Goal: Use online tool/utility: Utilize a website feature to perform a specific function

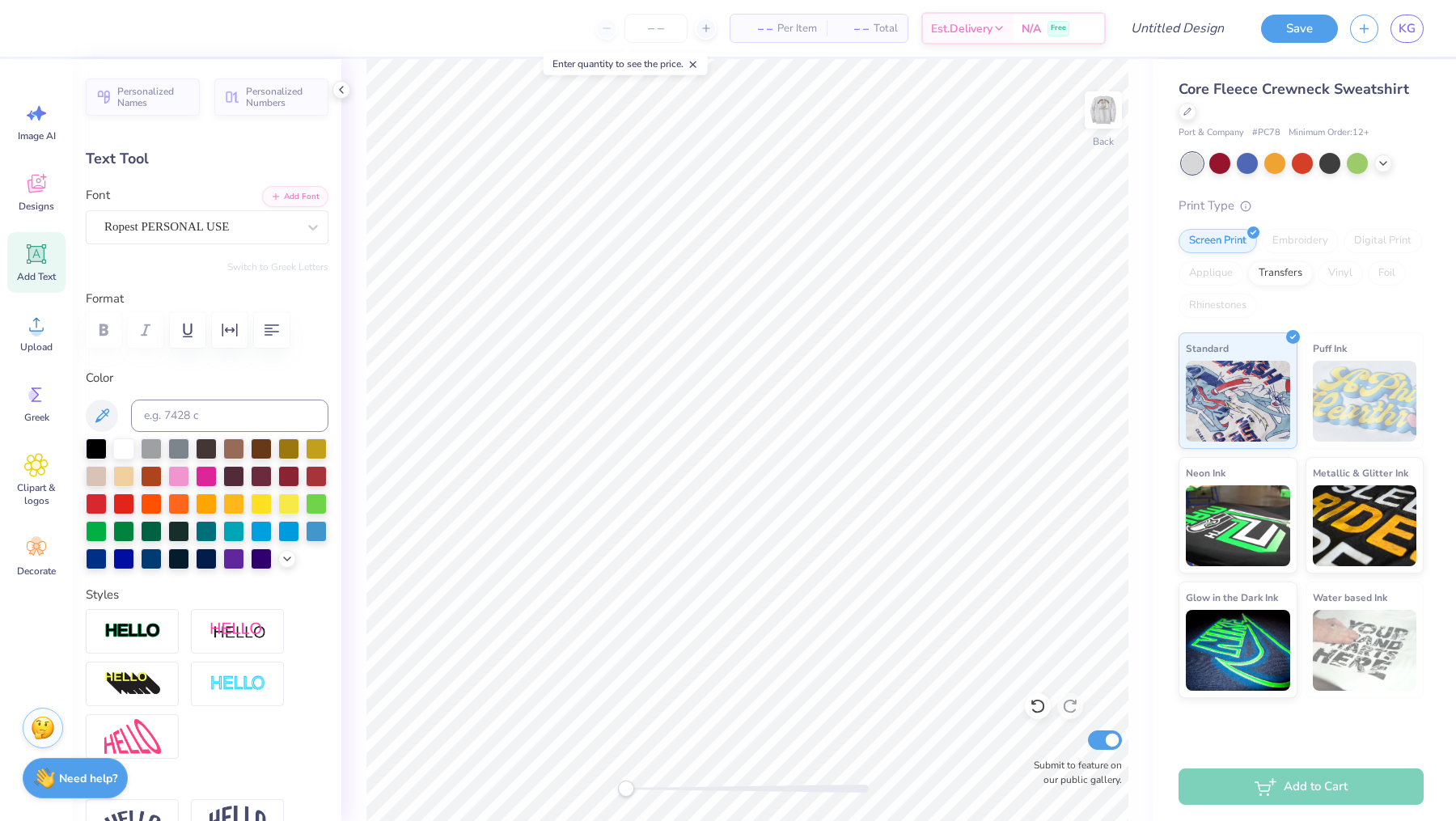
scroll to position [0, 1]
type input "7.41"
type input "1.31"
type input "12.05"
type input "10.55"
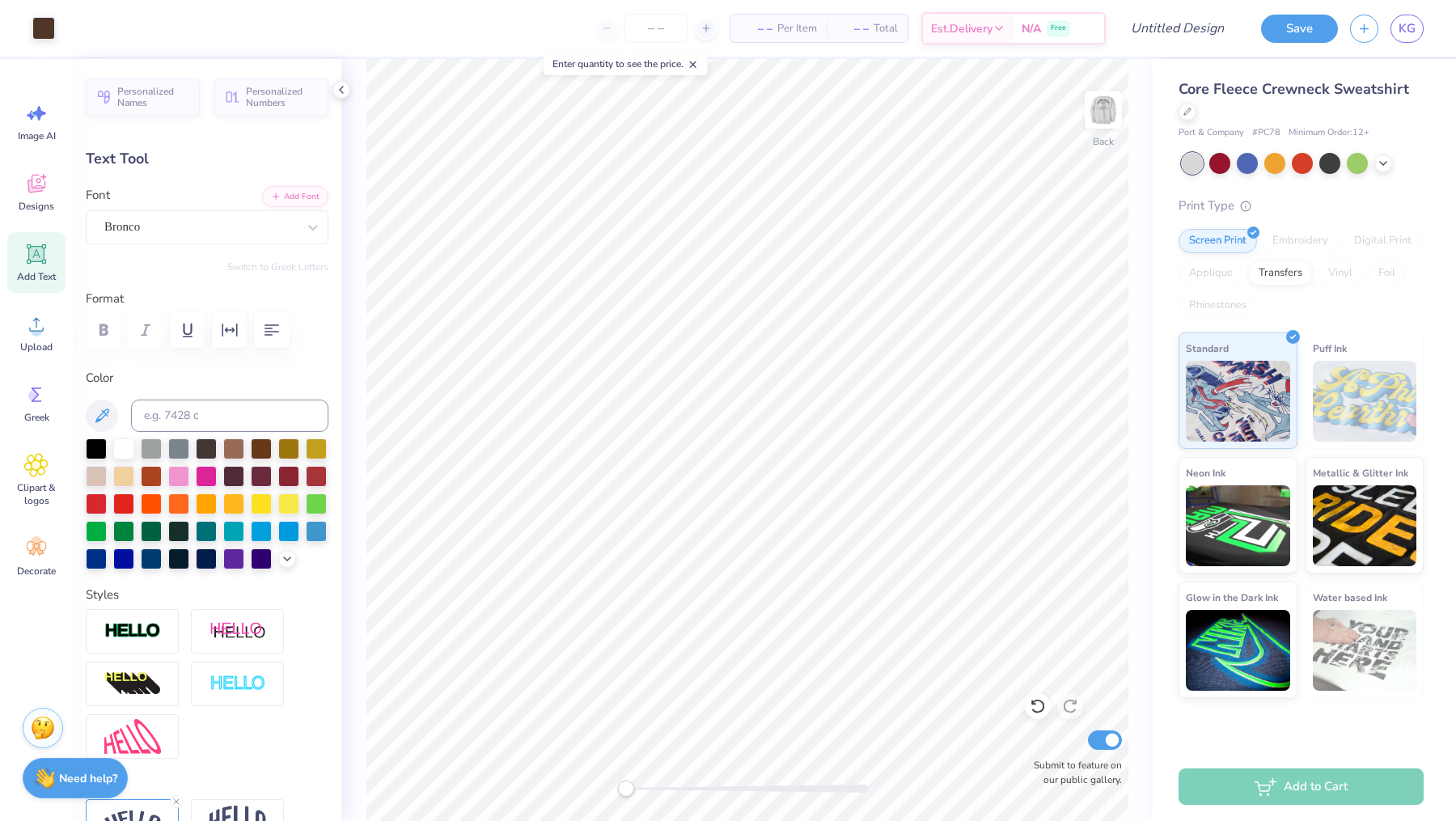
type input "4.13"
type input "1.25"
type input "10.55"
type input "4.13"
type input "0.50"
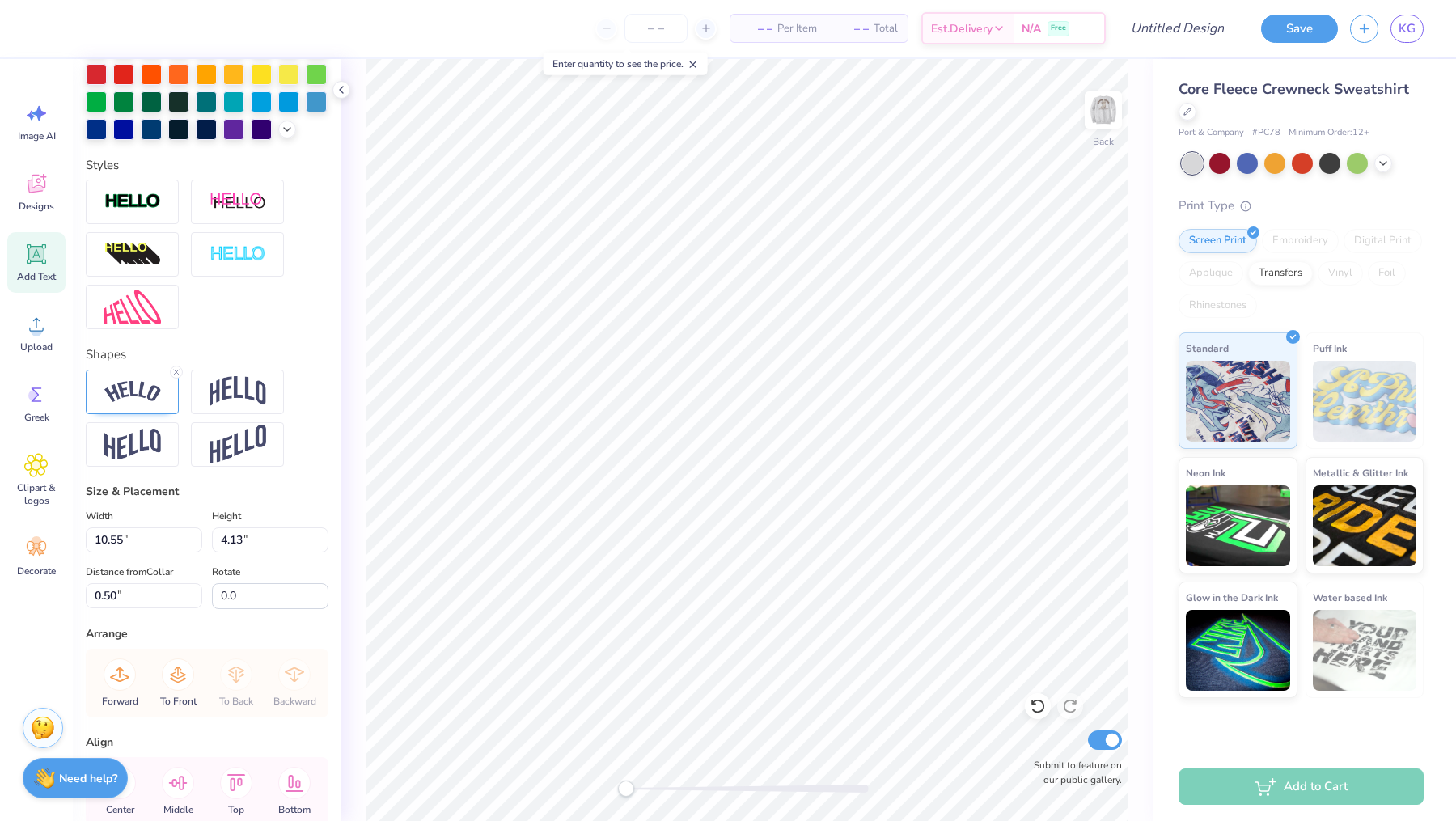
scroll to position [440, 0]
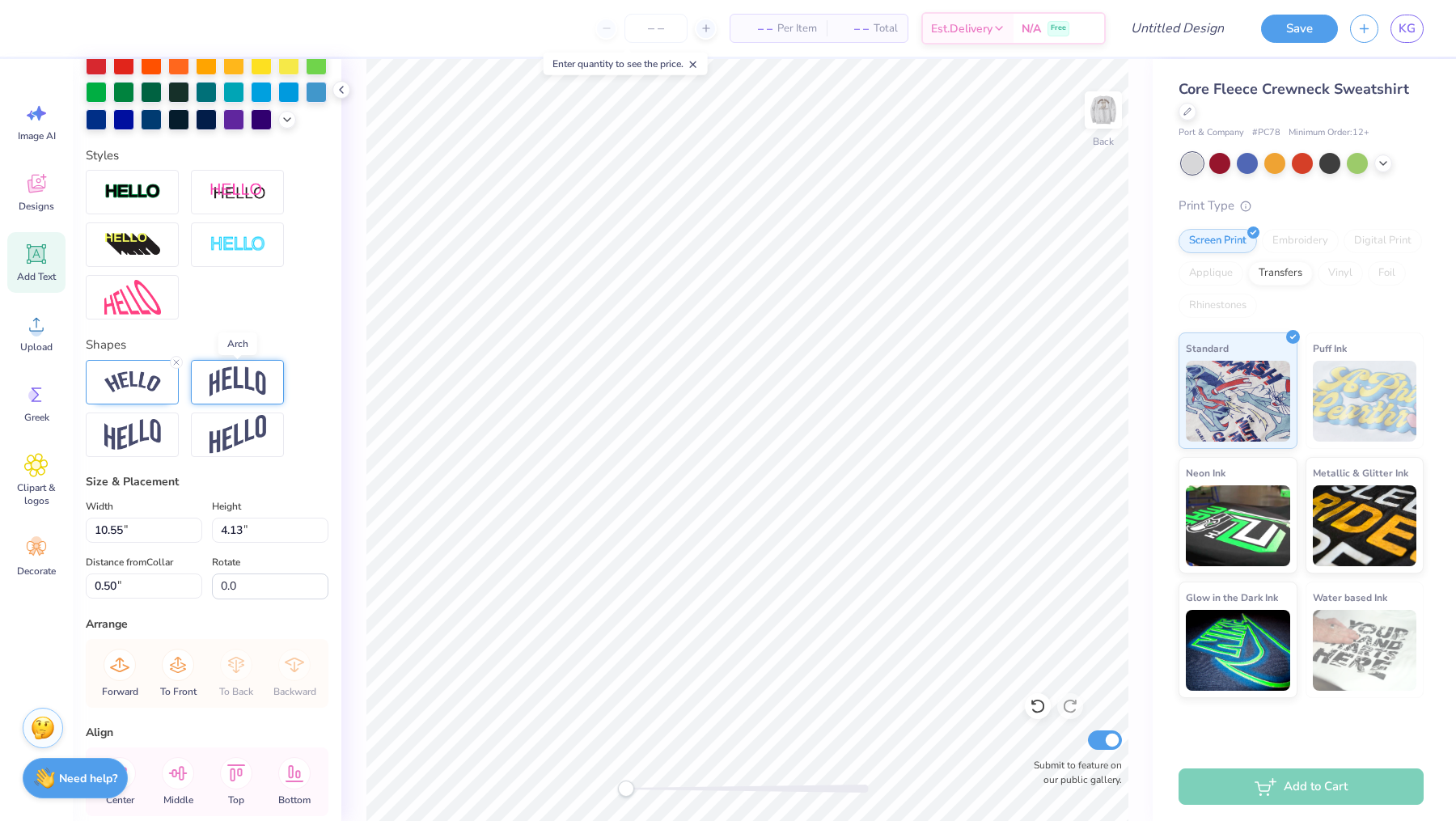
click at [222, 381] on img at bounding box center [237, 381] width 56 height 30
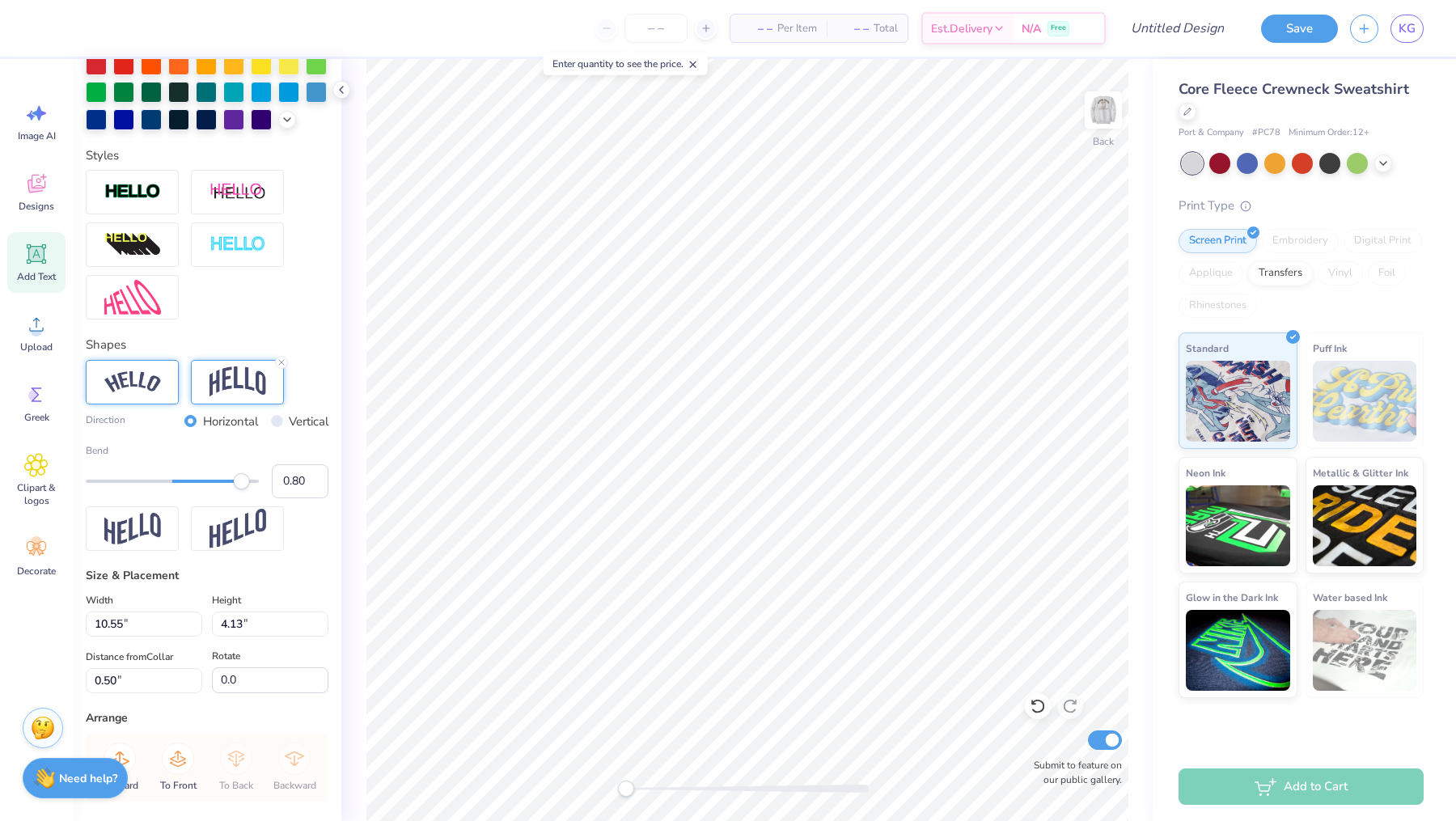
click at [150, 365] on div at bounding box center [132, 382] width 93 height 45
type input "-0.42"
drag, startPoint x: 231, startPoint y: 476, endPoint x: 136, endPoint y: 487, distance: 95.6
click at [136, 487] on div at bounding box center [173, 482] width 173 height 16
type input "0.17"
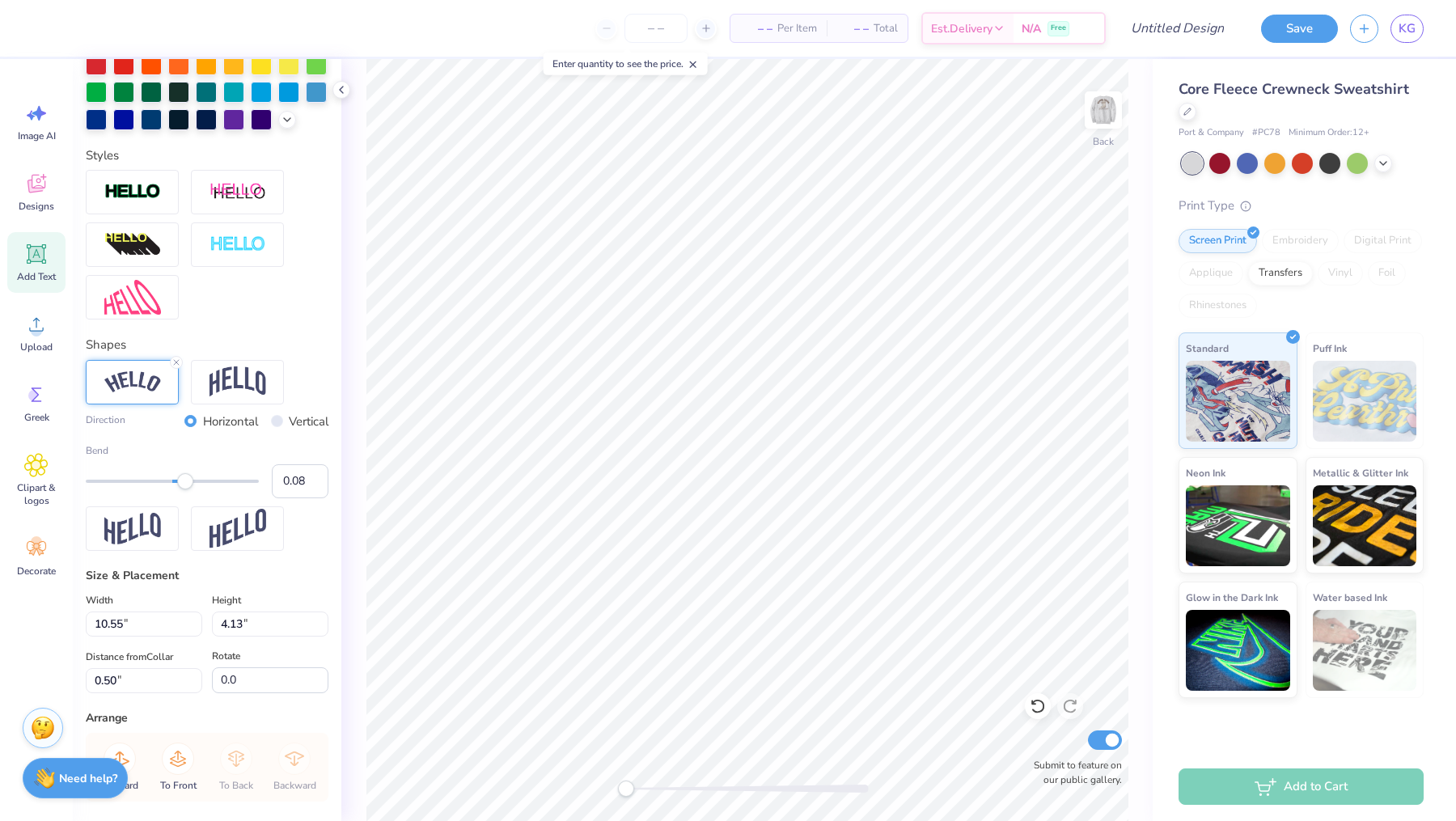
drag, startPoint x: 130, startPoint y: 480, endPoint x: 180, endPoint y: 482, distance: 50.0
click at [180, 482] on div "Accessibility label" at bounding box center [185, 482] width 16 height 16
type input "0.32"
drag, startPoint x: 184, startPoint y: 484, endPoint x: 199, endPoint y: 486, distance: 15.1
click at [200, 486] on div "Accessibility label" at bounding box center [197, 482] width 16 height 16
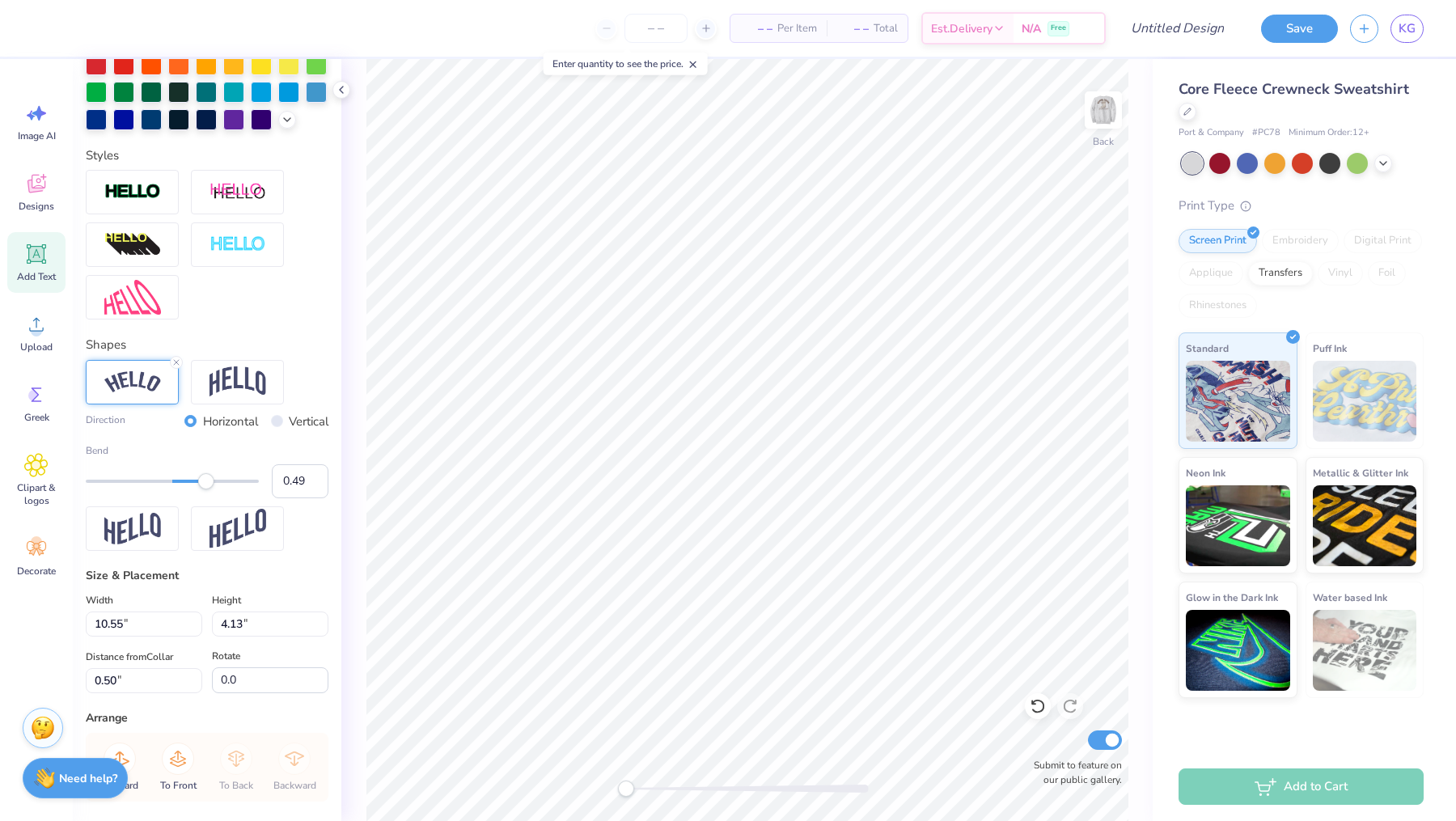
type input "0.50"
drag, startPoint x: 199, startPoint y: 486, endPoint x: 215, endPoint y: 487, distance: 16.0
click at [215, 487] on div "Accessibility label" at bounding box center [216, 482] width 16 height 16
type input "9.81"
type input "2.43"
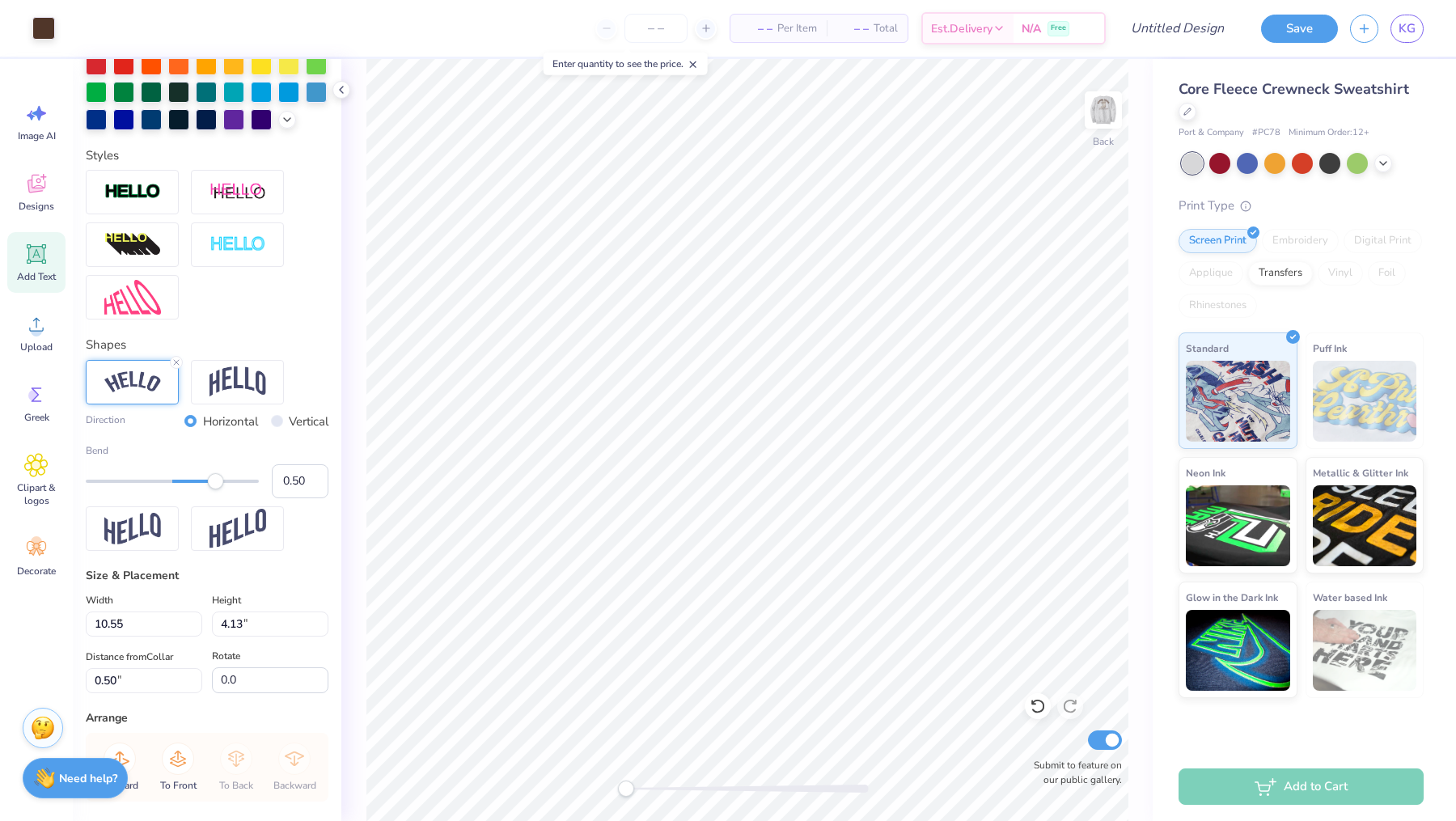
type input "3.85"
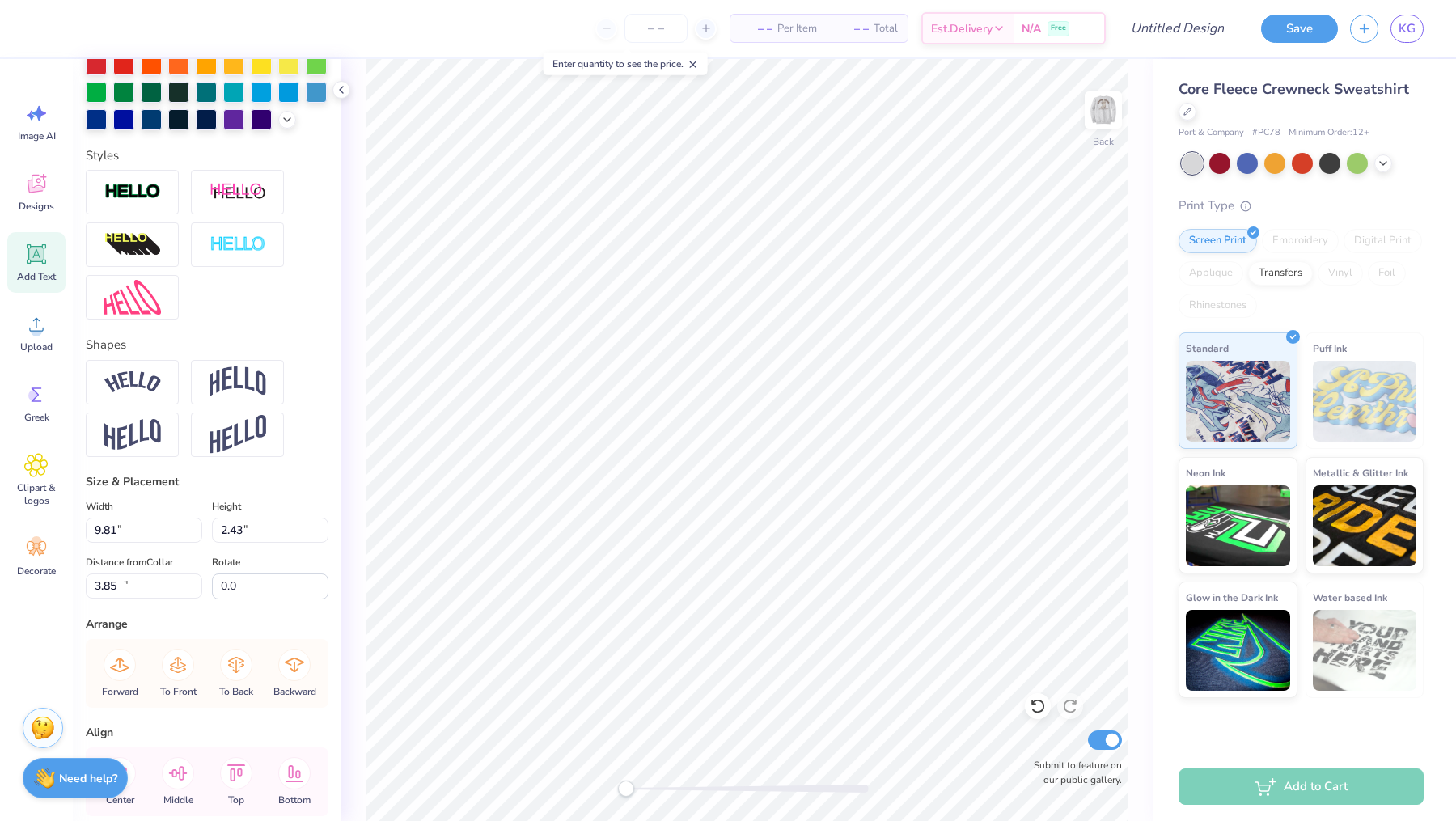
type input "7.41"
type input "1.31"
type input "12.00"
type input "9.81"
type input "2.43"
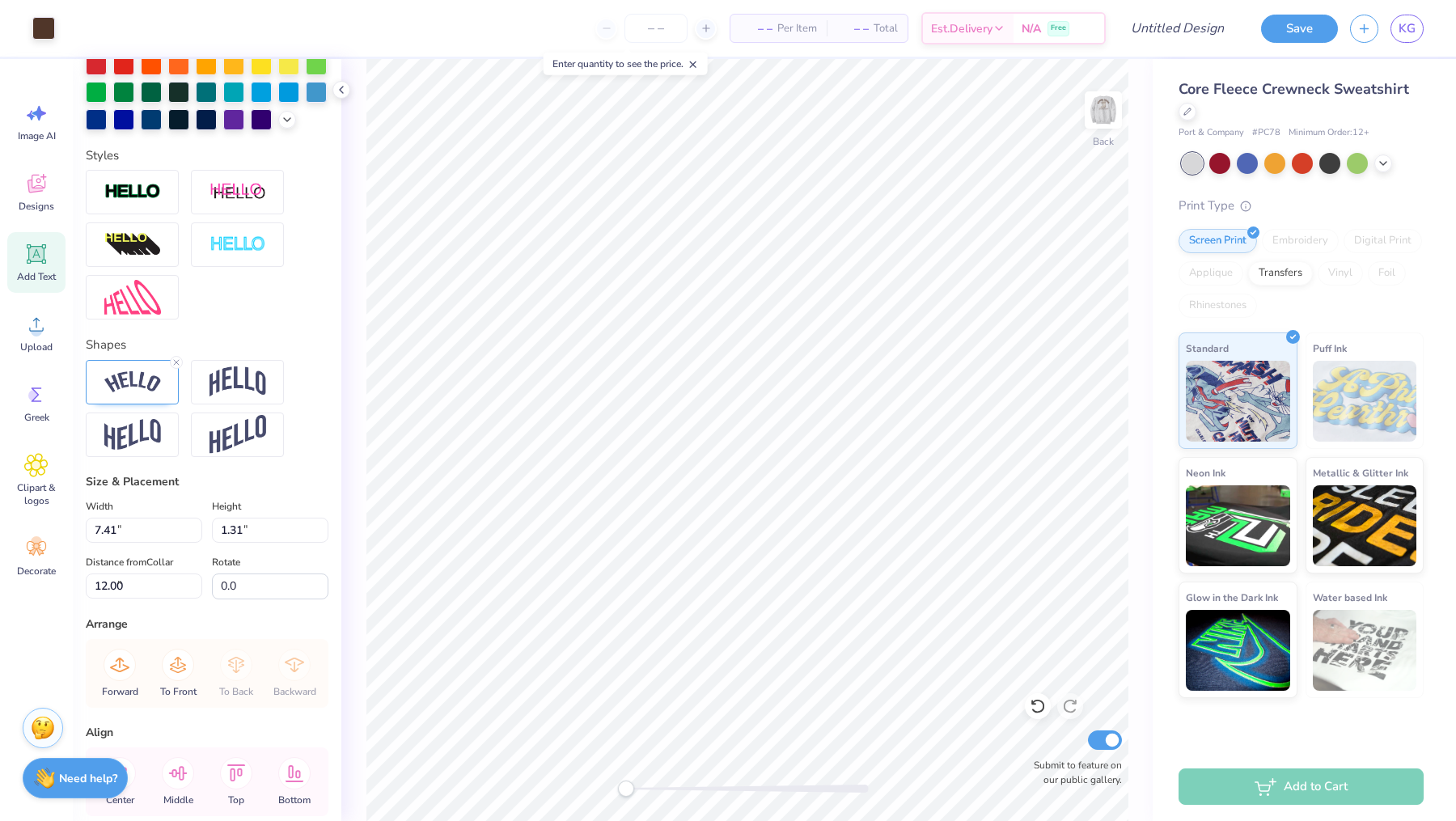
type input "2.05"
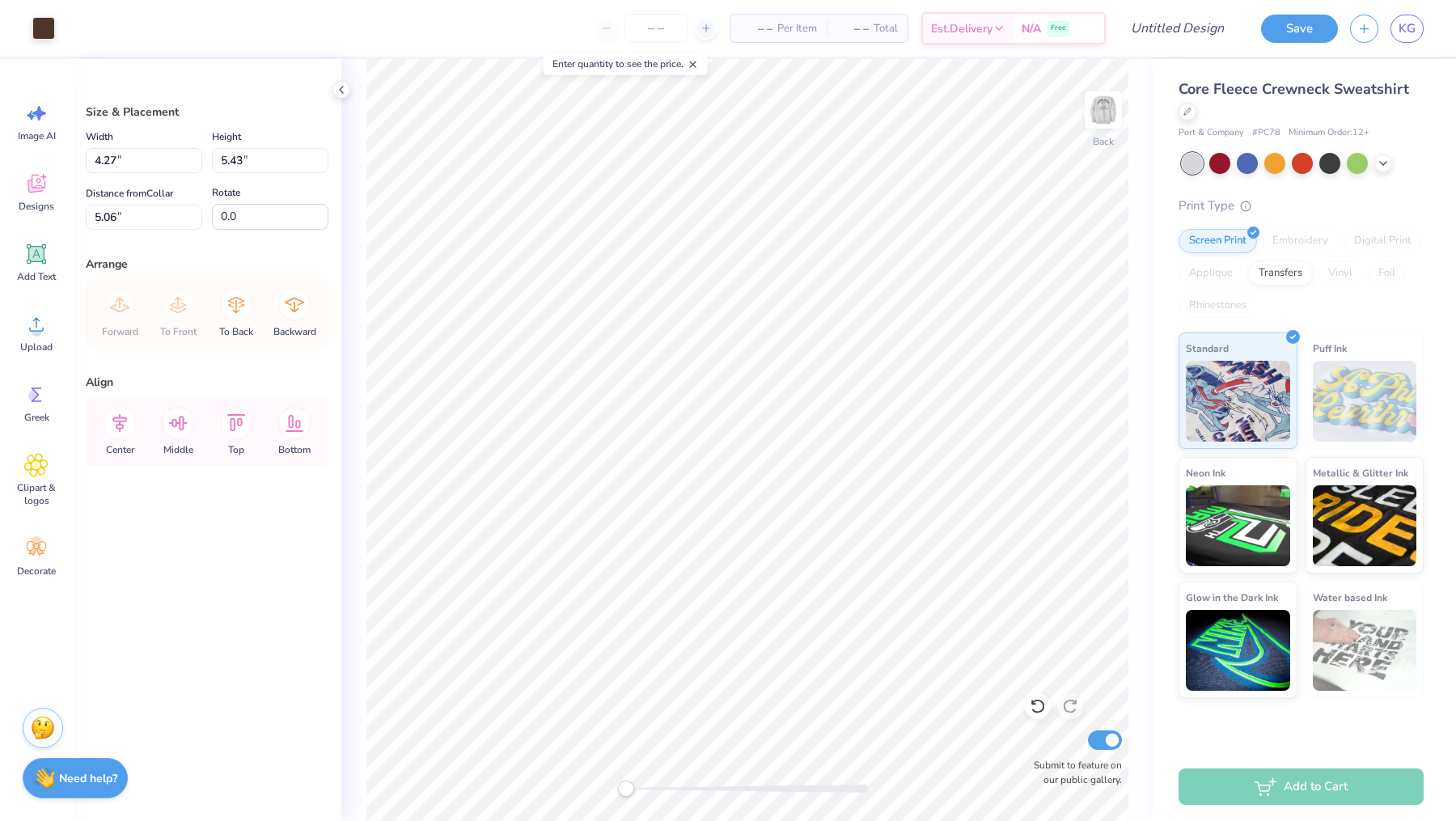
type input "4.48"
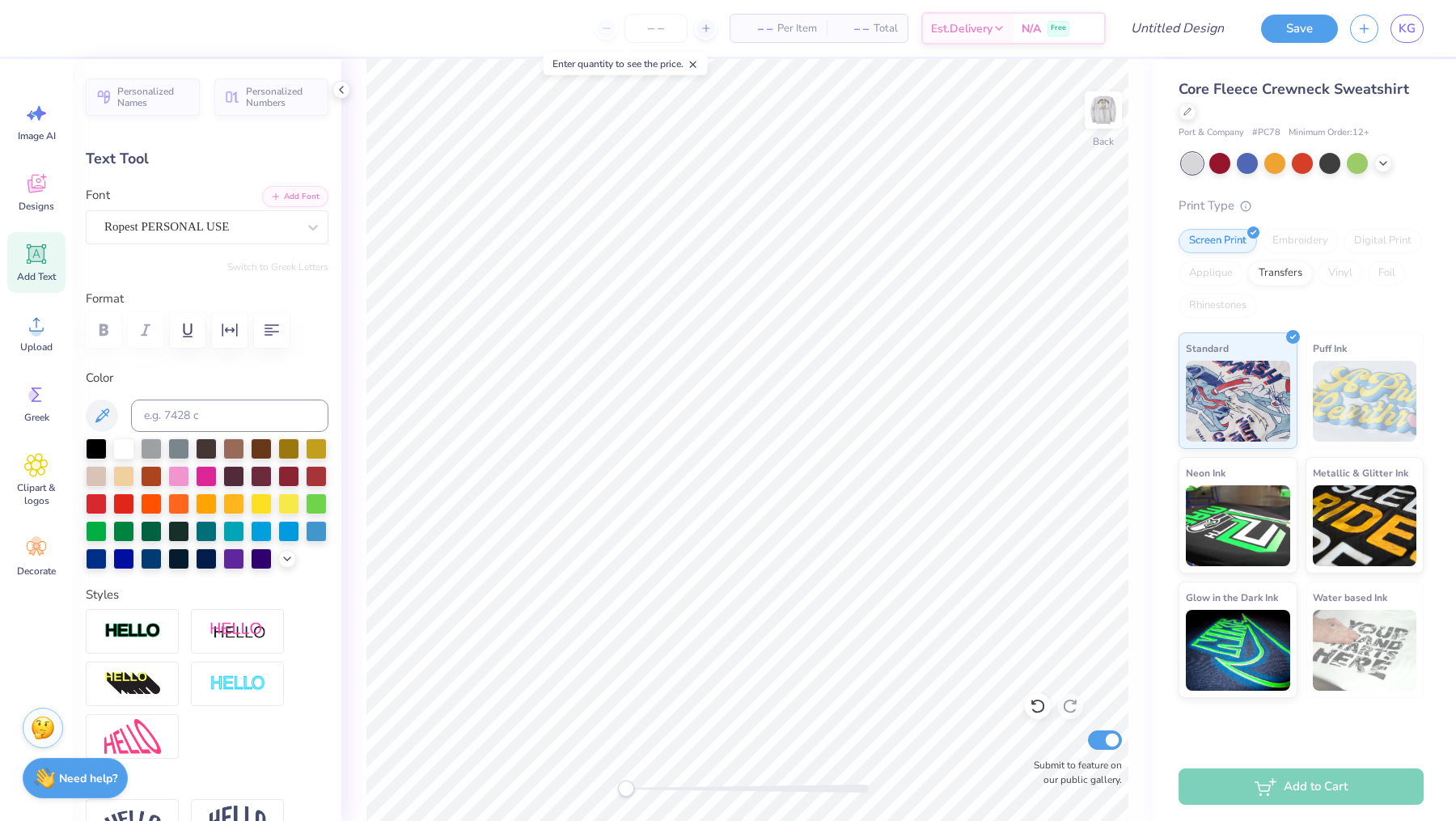
scroll to position [0, 4]
type textarea "Barn Formal"
click at [297, 233] on div "Ropest PERSONAL USE" at bounding box center [200, 227] width 196 height 25
type input "10.19"
type input "9.81"
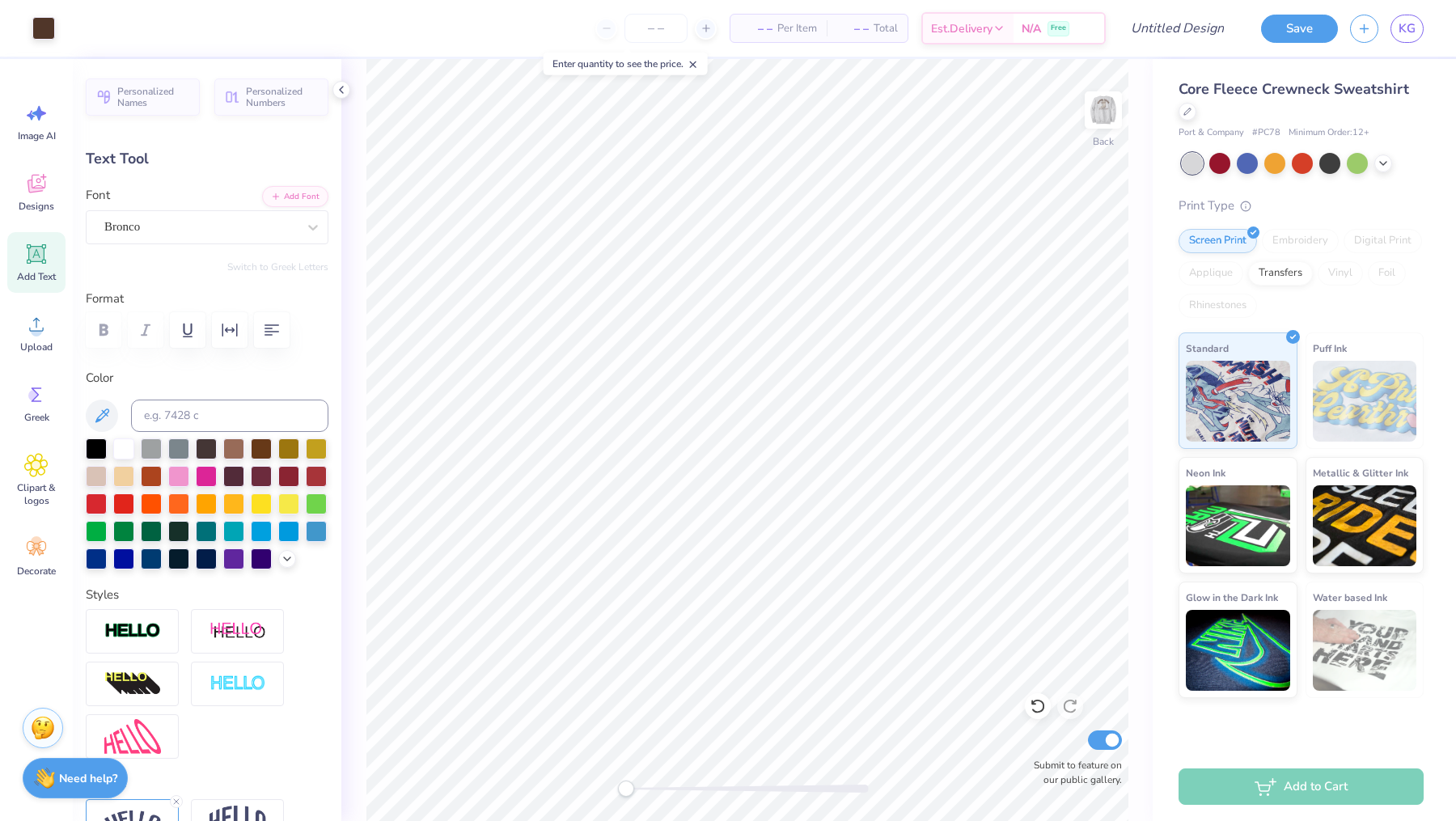
type input "2.43"
type input "2.04"
click at [1208, 29] on input "Design Title" at bounding box center [1157, 29] width 158 height 32
type input "Barn Formal 3"
click at [1309, 28] on button "Save" at bounding box center [1300, 29] width 77 height 29
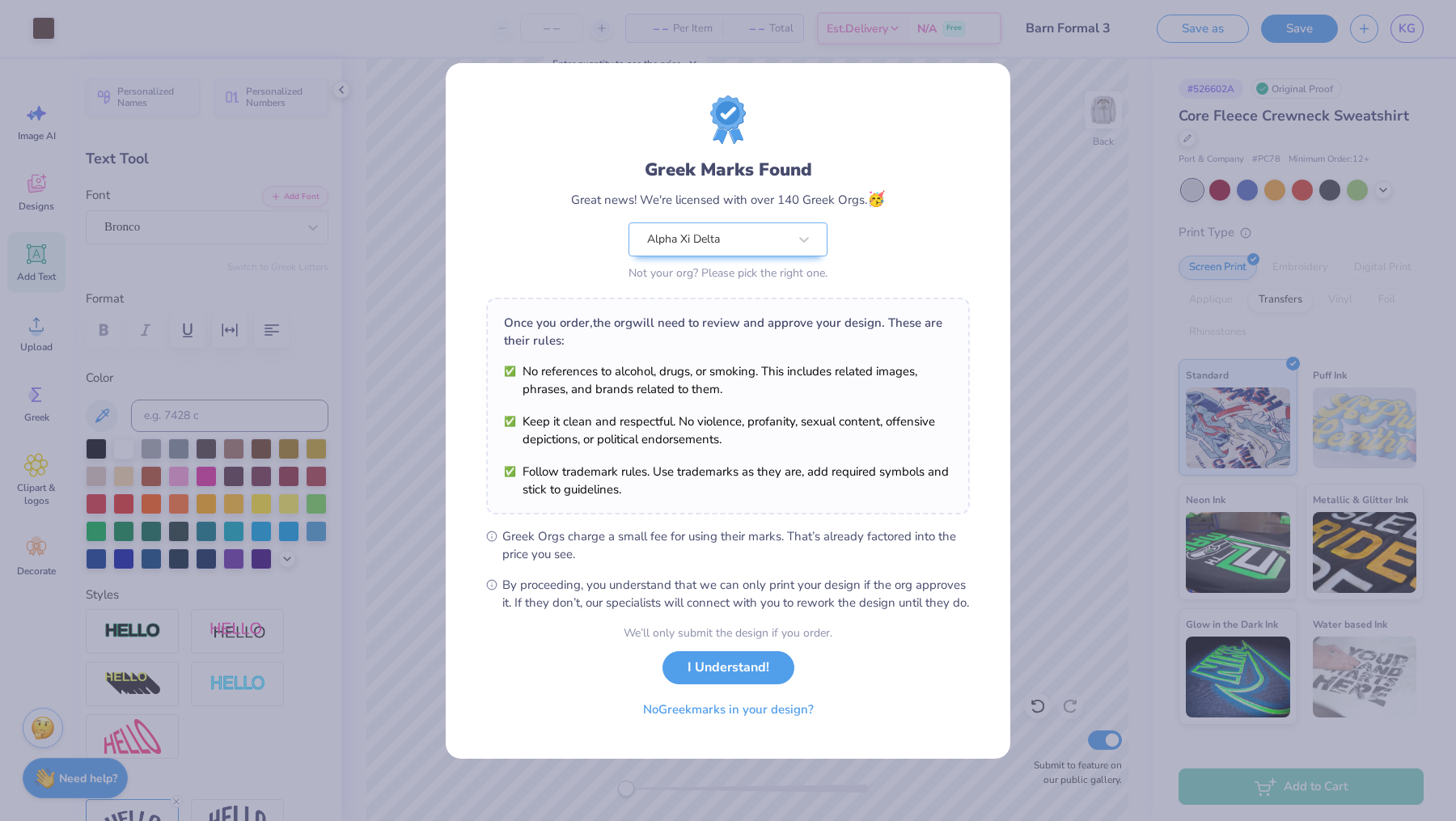
click at [737, 678] on button "I Understand!" at bounding box center [728, 667] width 132 height 33
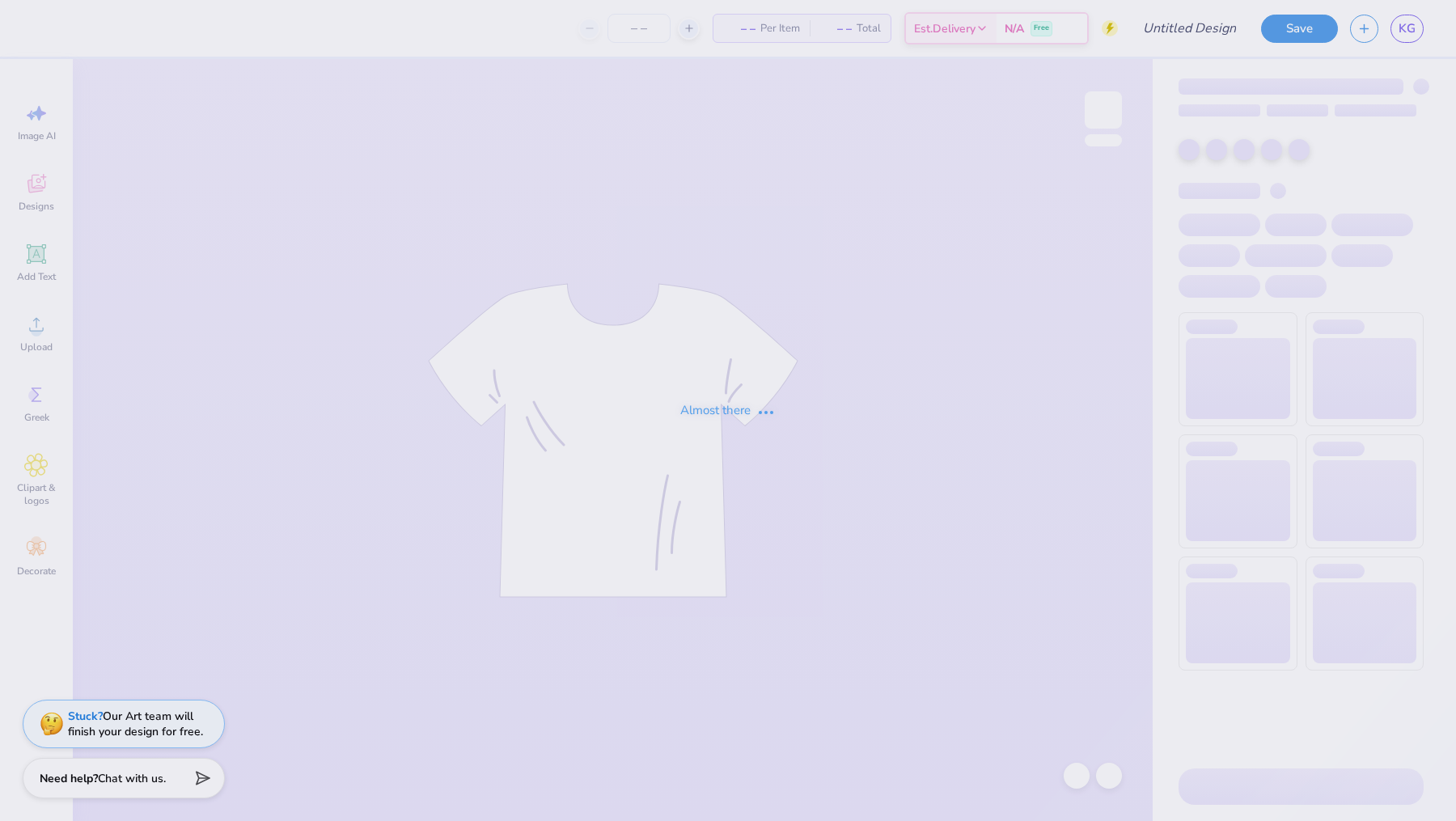
type input "Barn Formal 1"
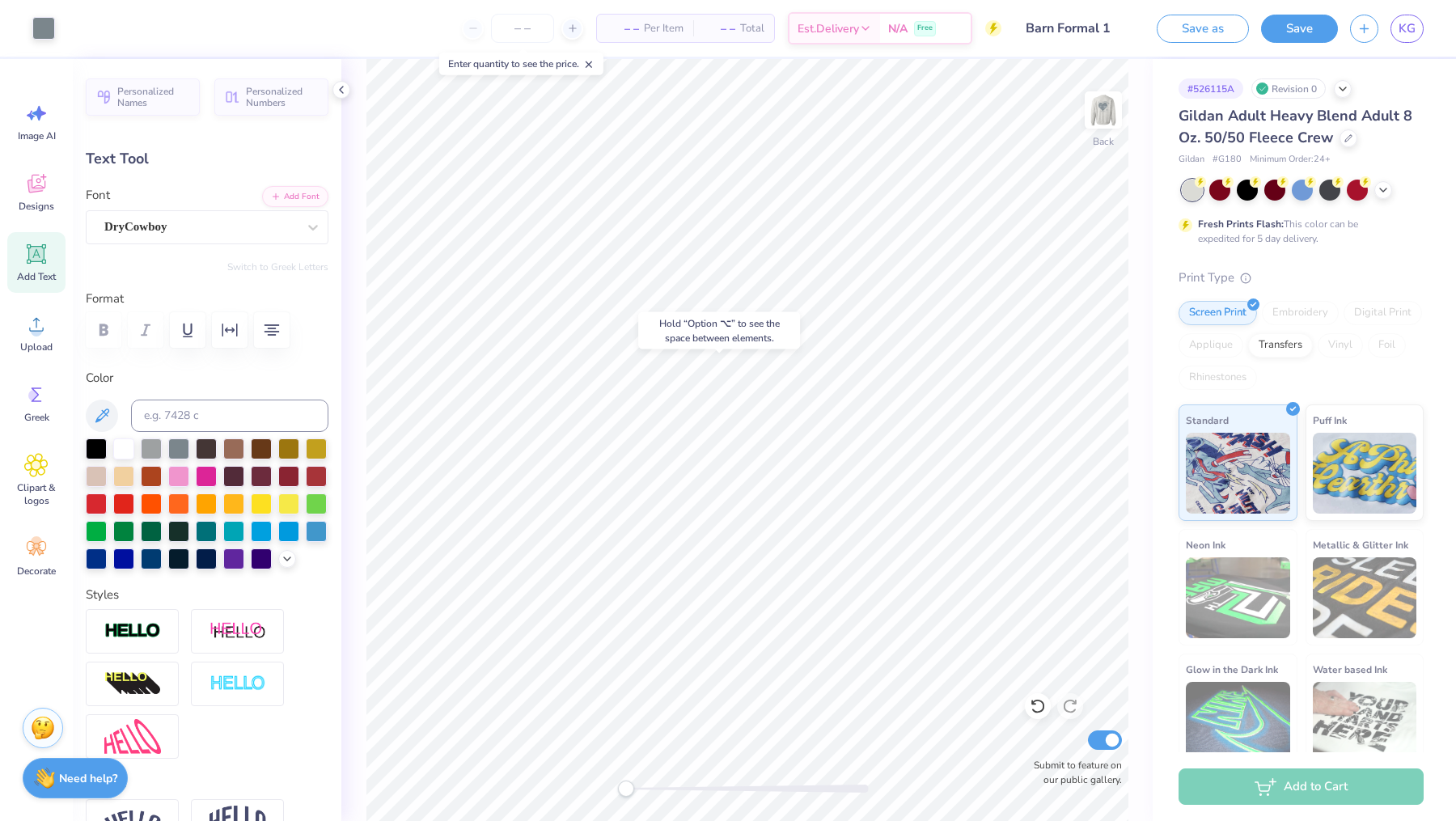
type input "10.19"
type input "1.22"
type input "3.85"
type input "0.0"
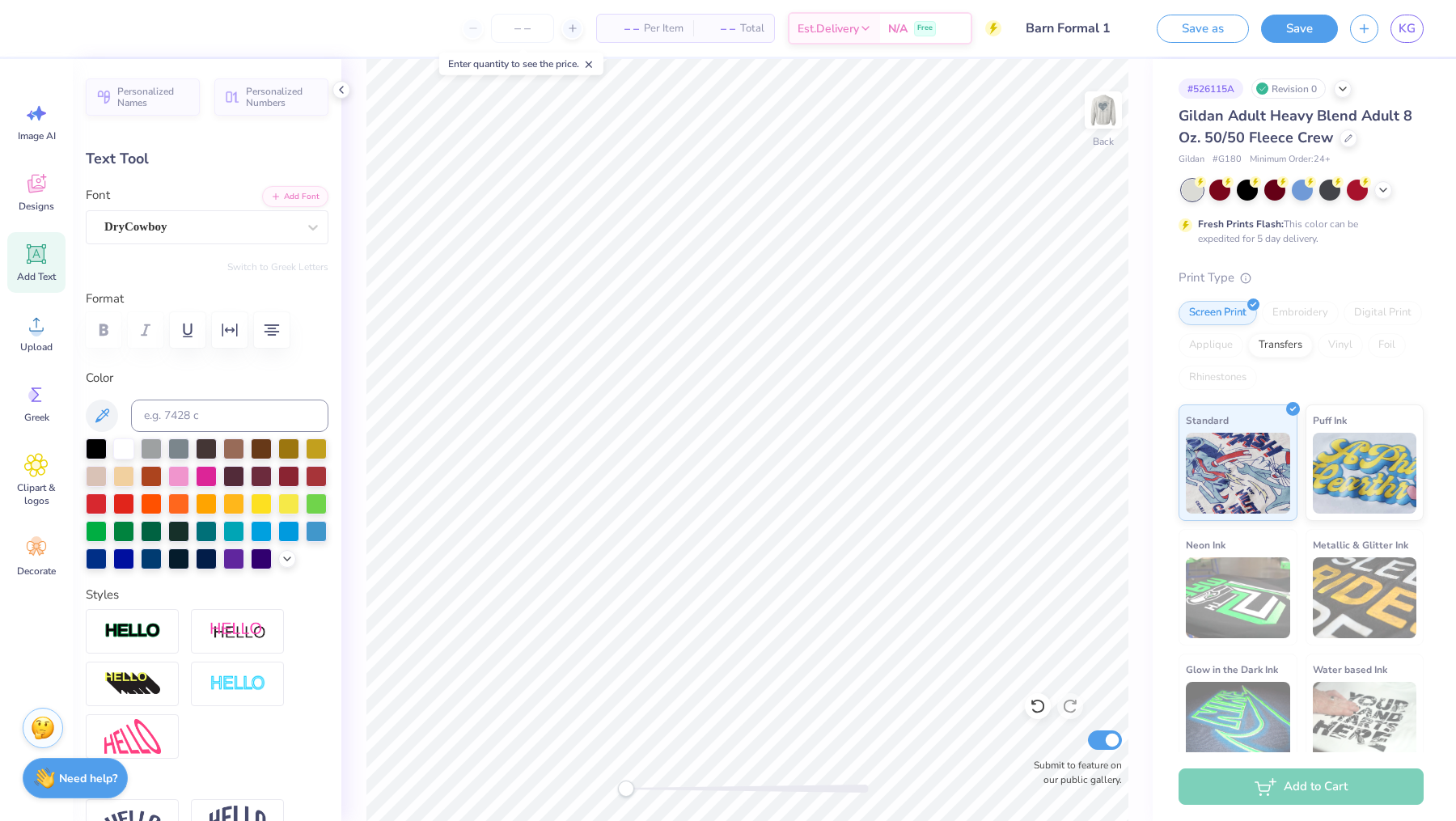
type textarea "BARN FORMAL 2025"
click at [1378, 192] on icon at bounding box center [1384, 188] width 13 height 13
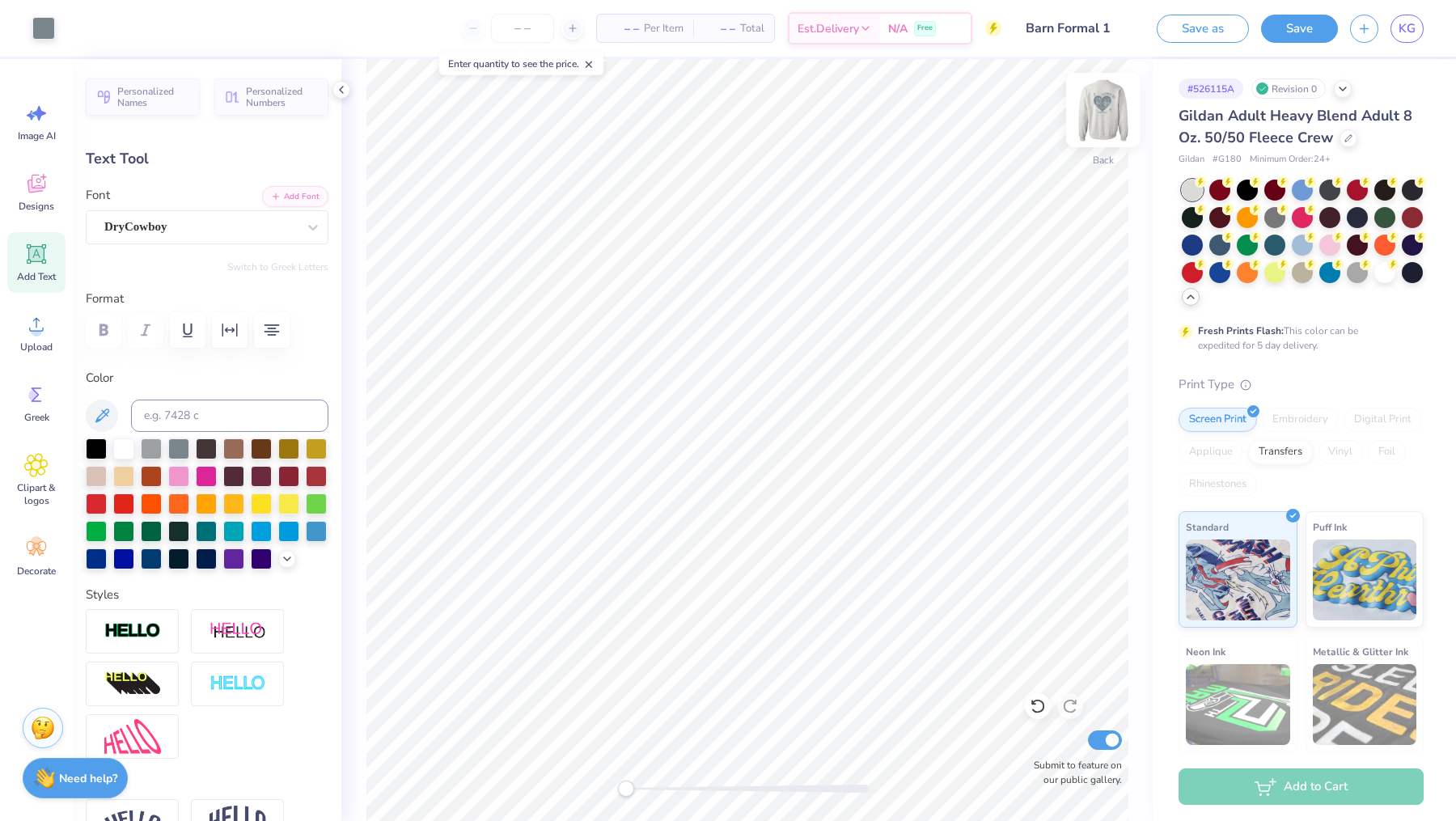
click at [1106, 108] on img at bounding box center [1104, 110] width 64 height 64
click at [1098, 117] on img at bounding box center [1104, 110] width 64 height 64
click at [1098, 117] on img at bounding box center [1104, 110] width 32 height 32
click at [1285, 37] on button "Save" at bounding box center [1300, 27] width 77 height 29
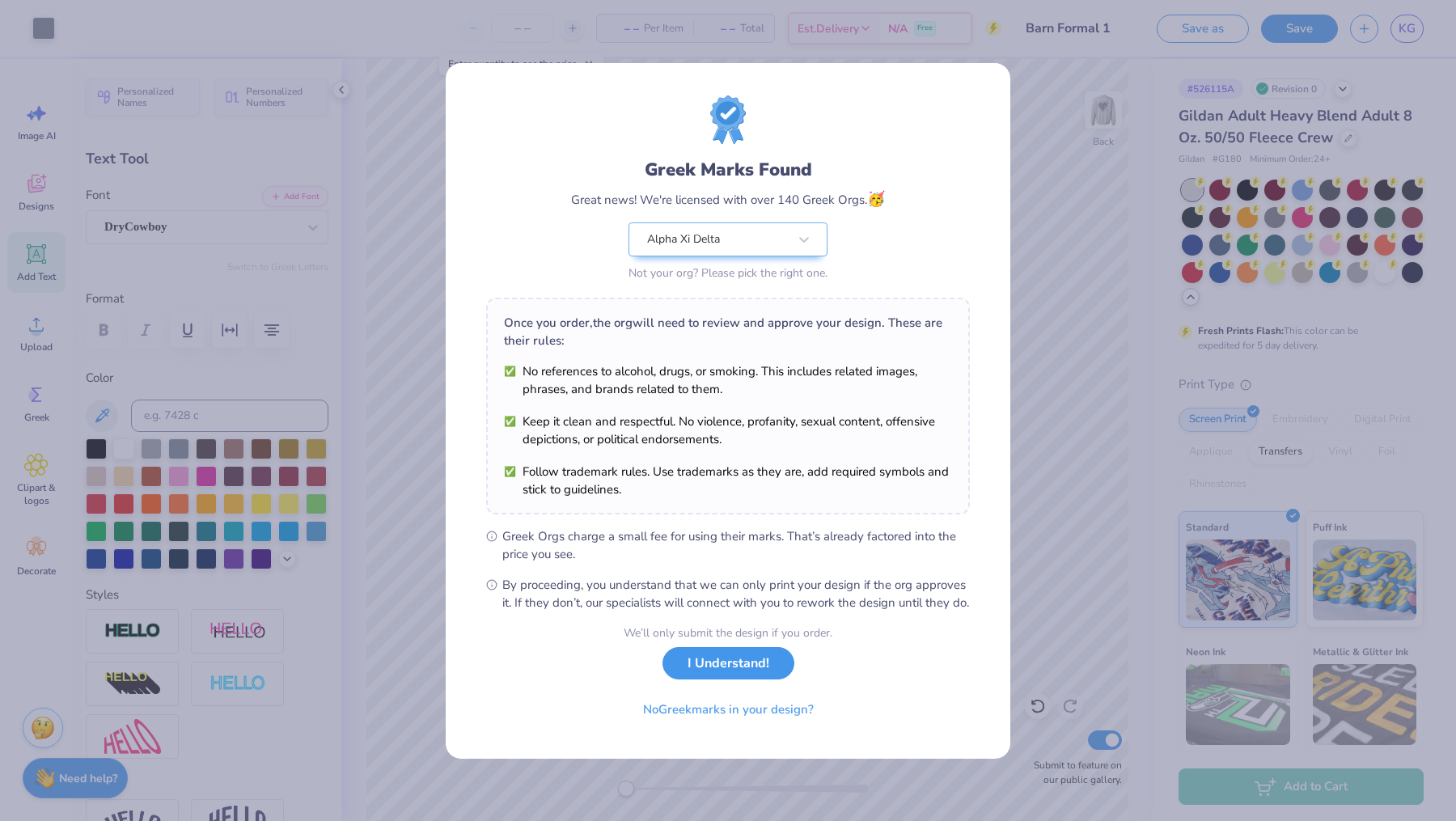
click at [704, 662] on button "I Understand!" at bounding box center [728, 663] width 132 height 33
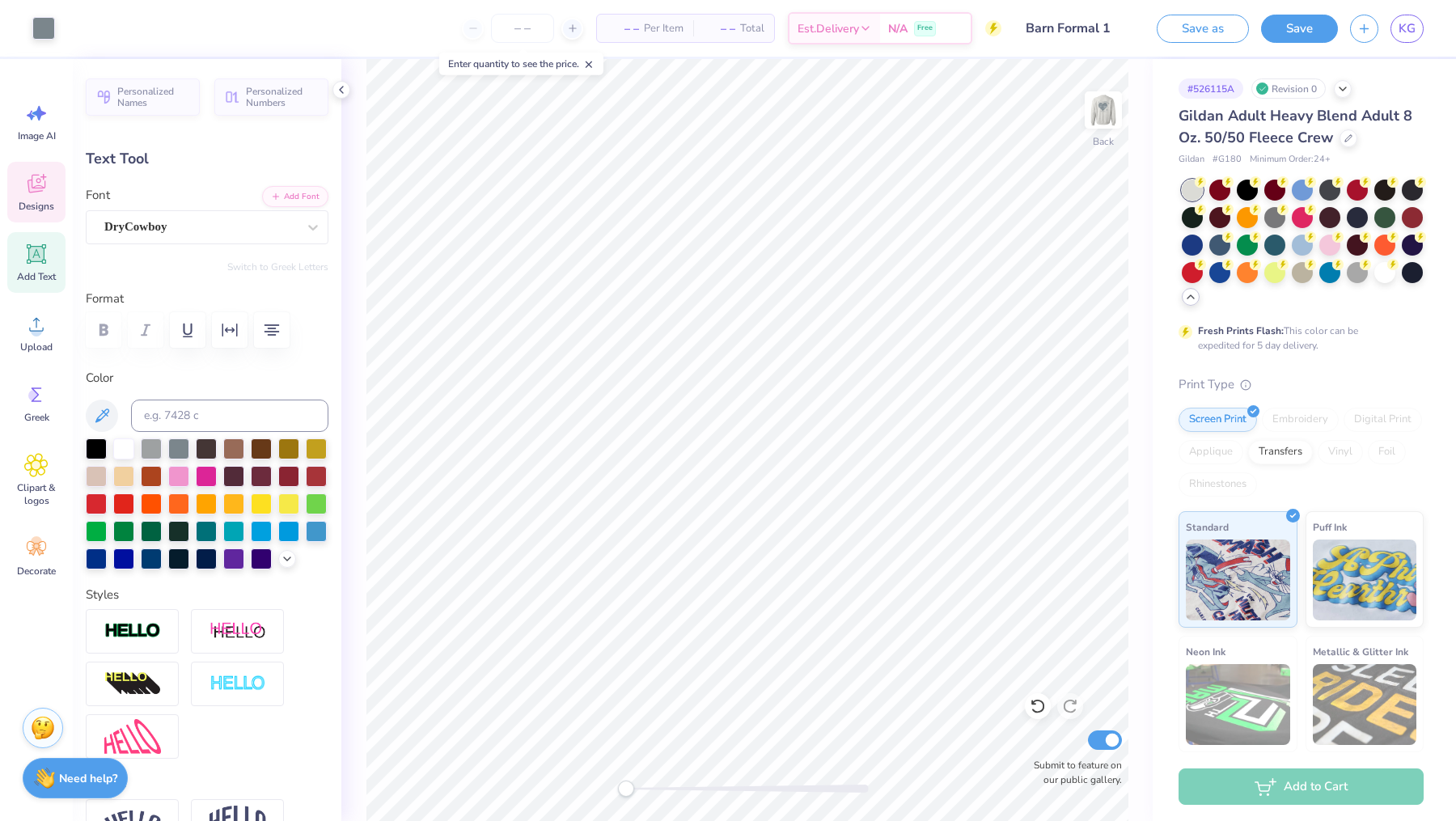
click at [47, 186] on icon at bounding box center [36, 183] width 24 height 24
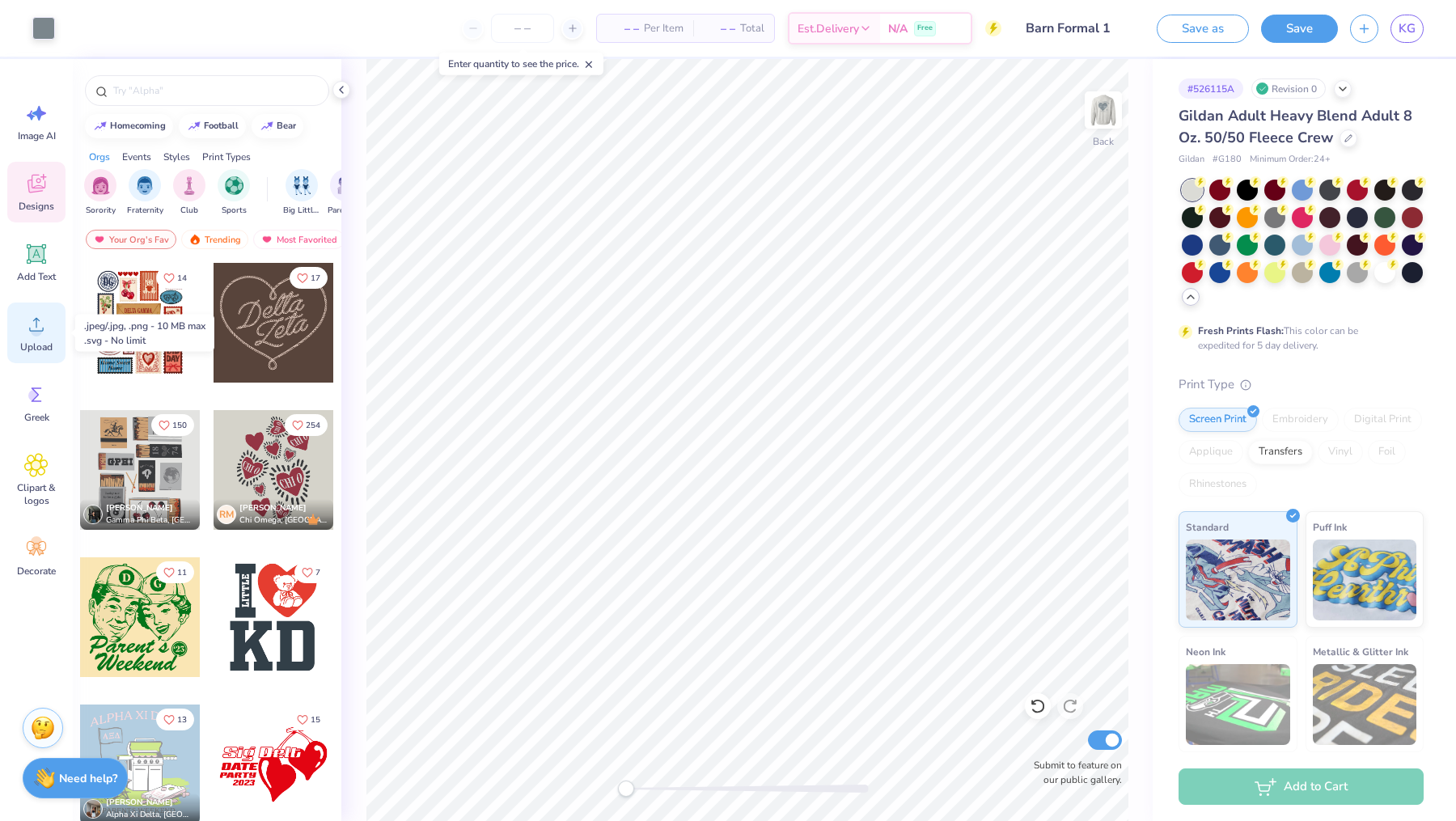
click at [42, 329] on icon at bounding box center [37, 324] width 14 height 13
click at [25, 258] on icon at bounding box center [36, 254] width 24 height 24
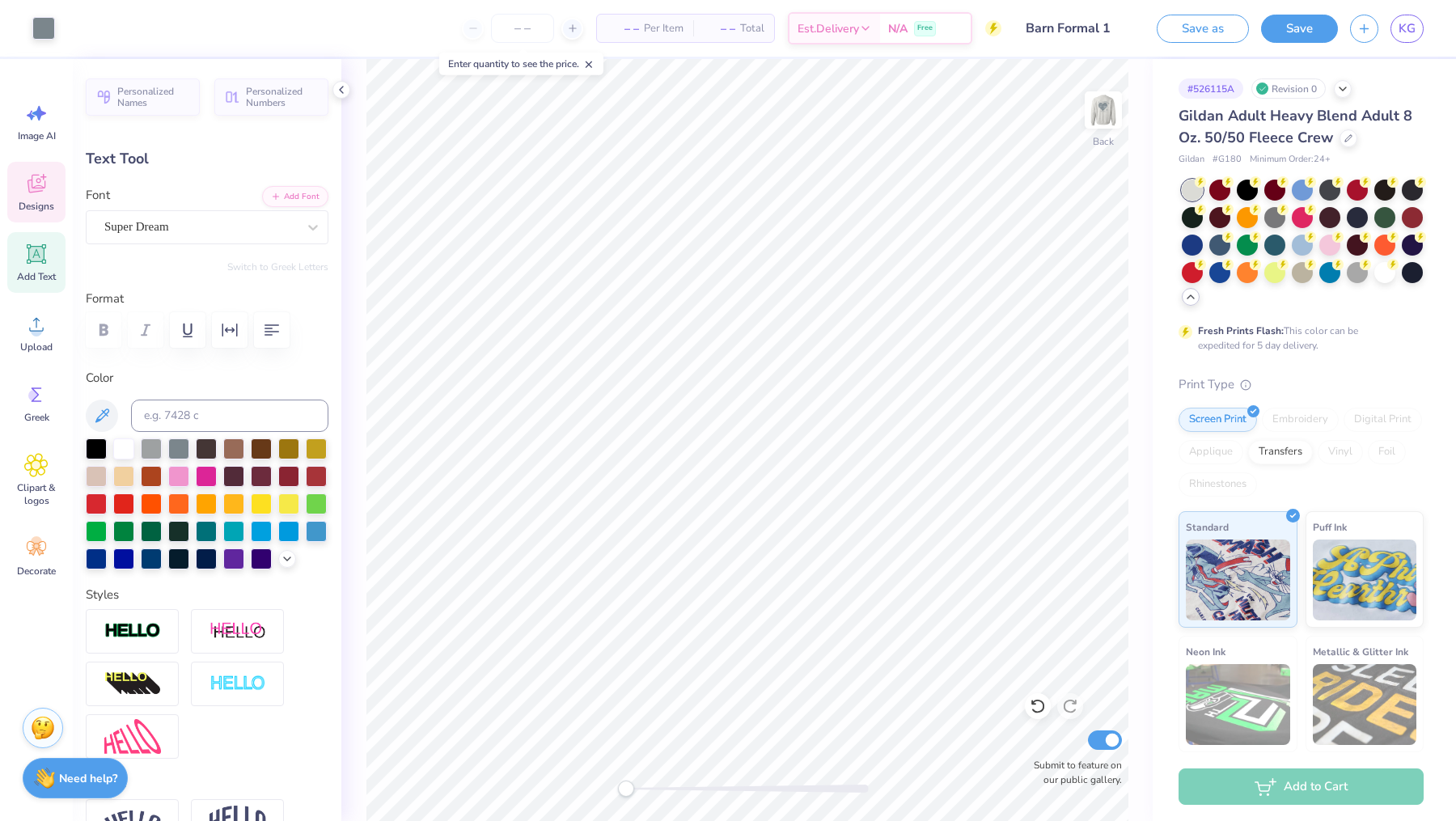
click at [27, 176] on icon at bounding box center [36, 183] width 24 height 24
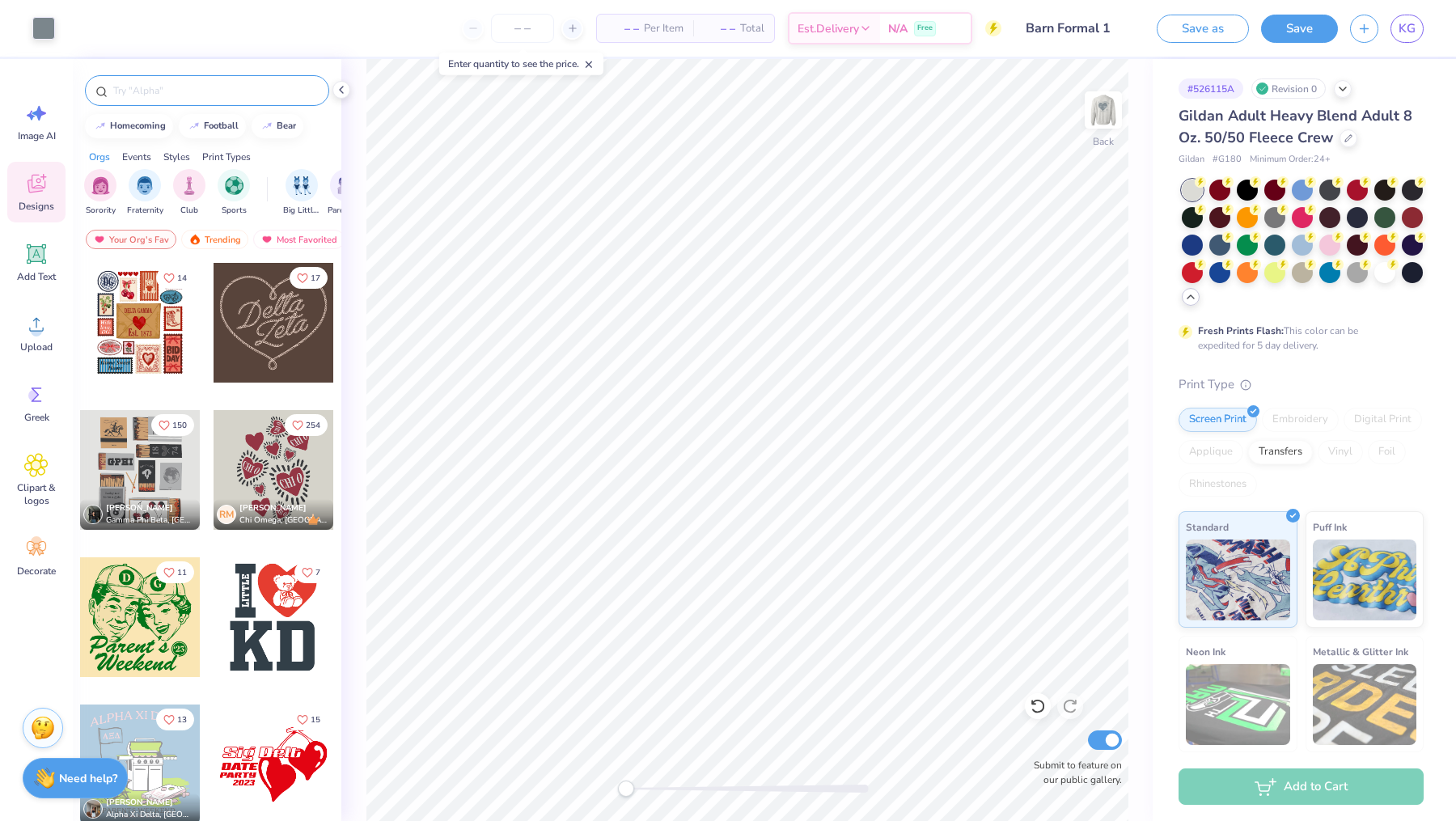
click at [180, 94] on input "text" at bounding box center [215, 90] width 207 height 16
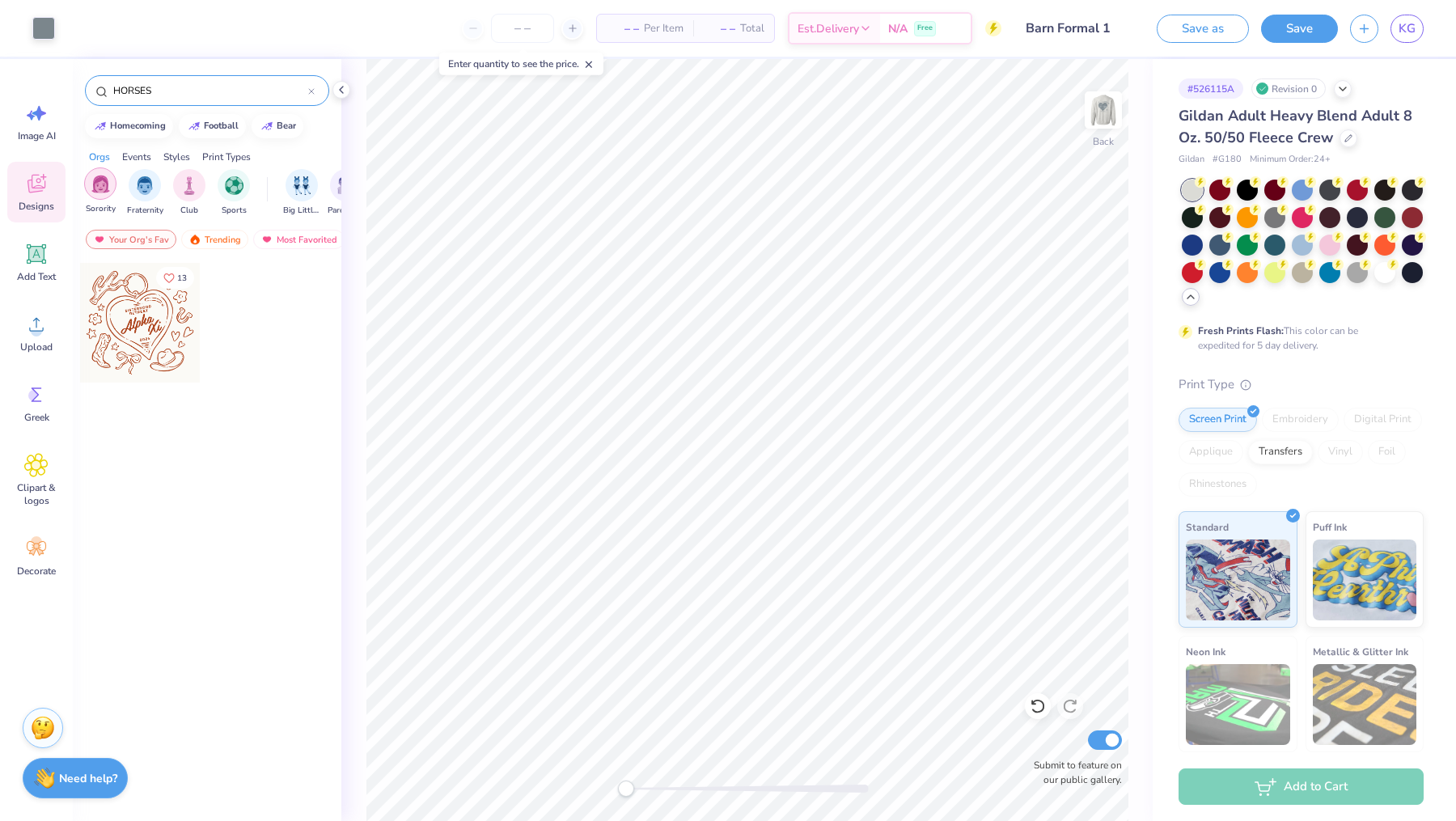
type input "HORSES"
click at [104, 185] on img "filter for Sorority" at bounding box center [100, 184] width 19 height 19
click at [114, 169] on icon "filter for Sorority" at bounding box center [113, 172] width 6 height 6
click at [156, 241] on div "Your Org's Fav" at bounding box center [130, 239] width 90 height 20
click at [215, 243] on div "Trending" at bounding box center [215, 239] width 67 height 20
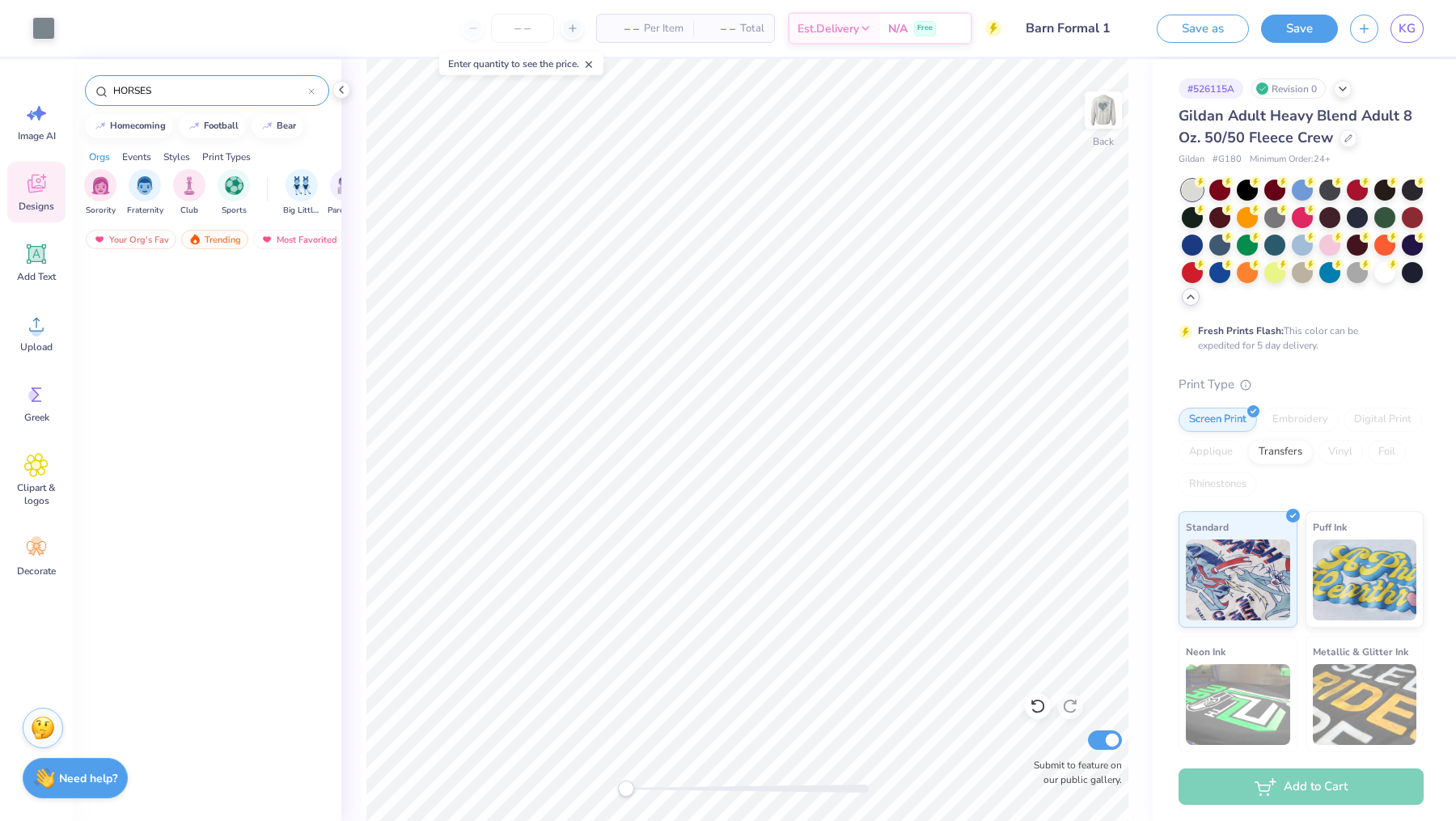
scroll to position [0, 0]
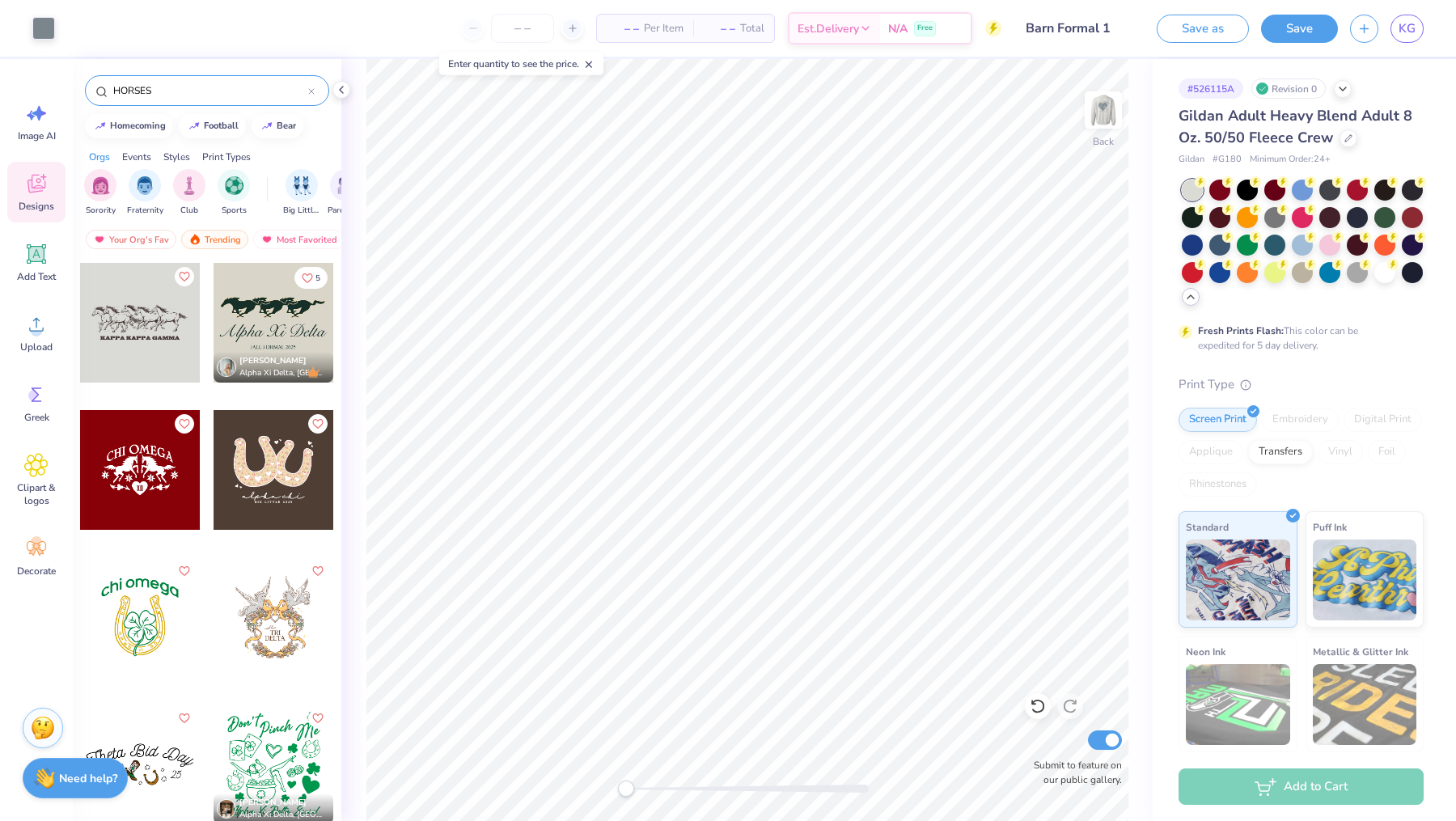
click at [160, 335] on div at bounding box center [140, 323] width 120 height 120
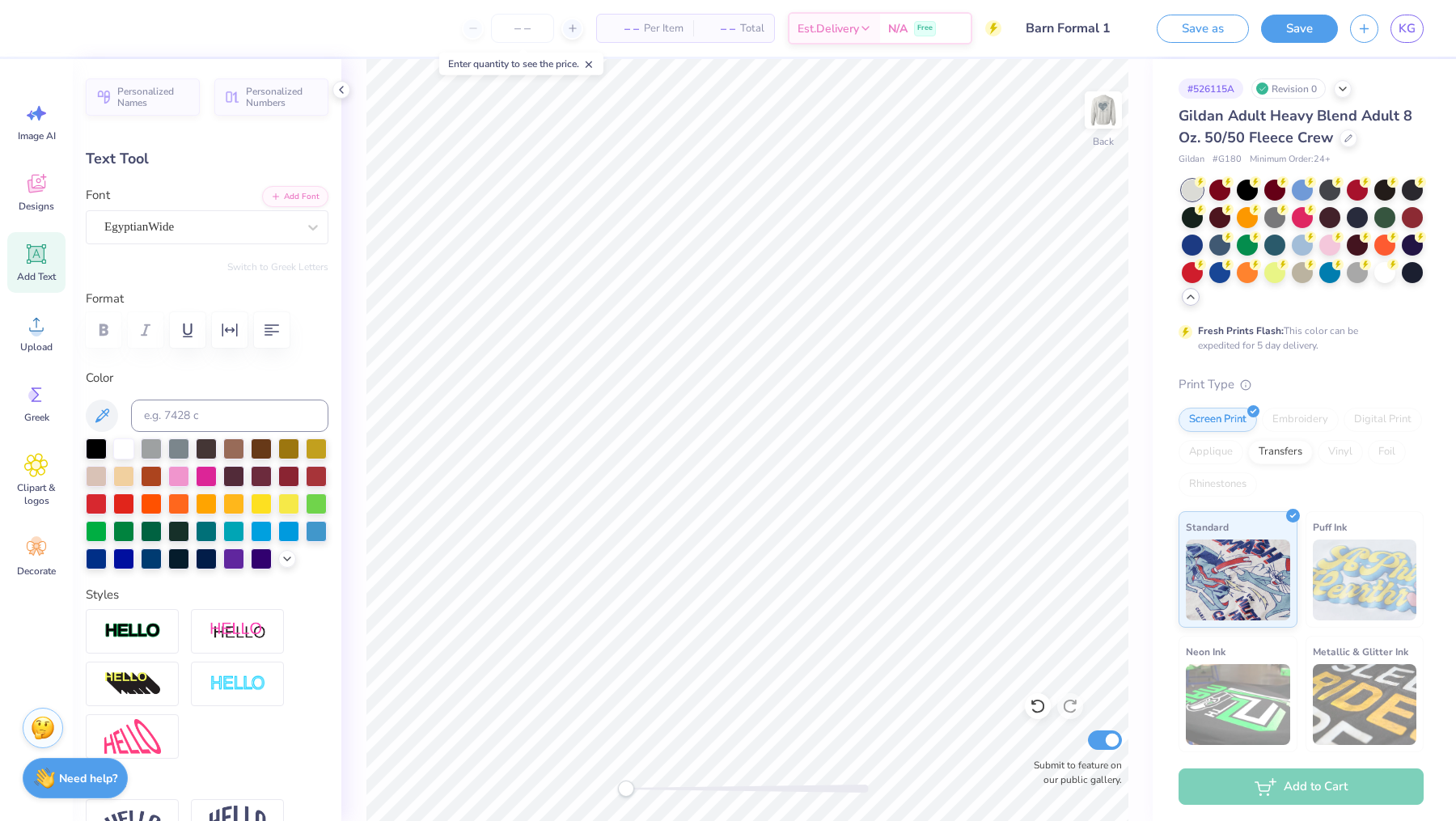
scroll to position [0, 4]
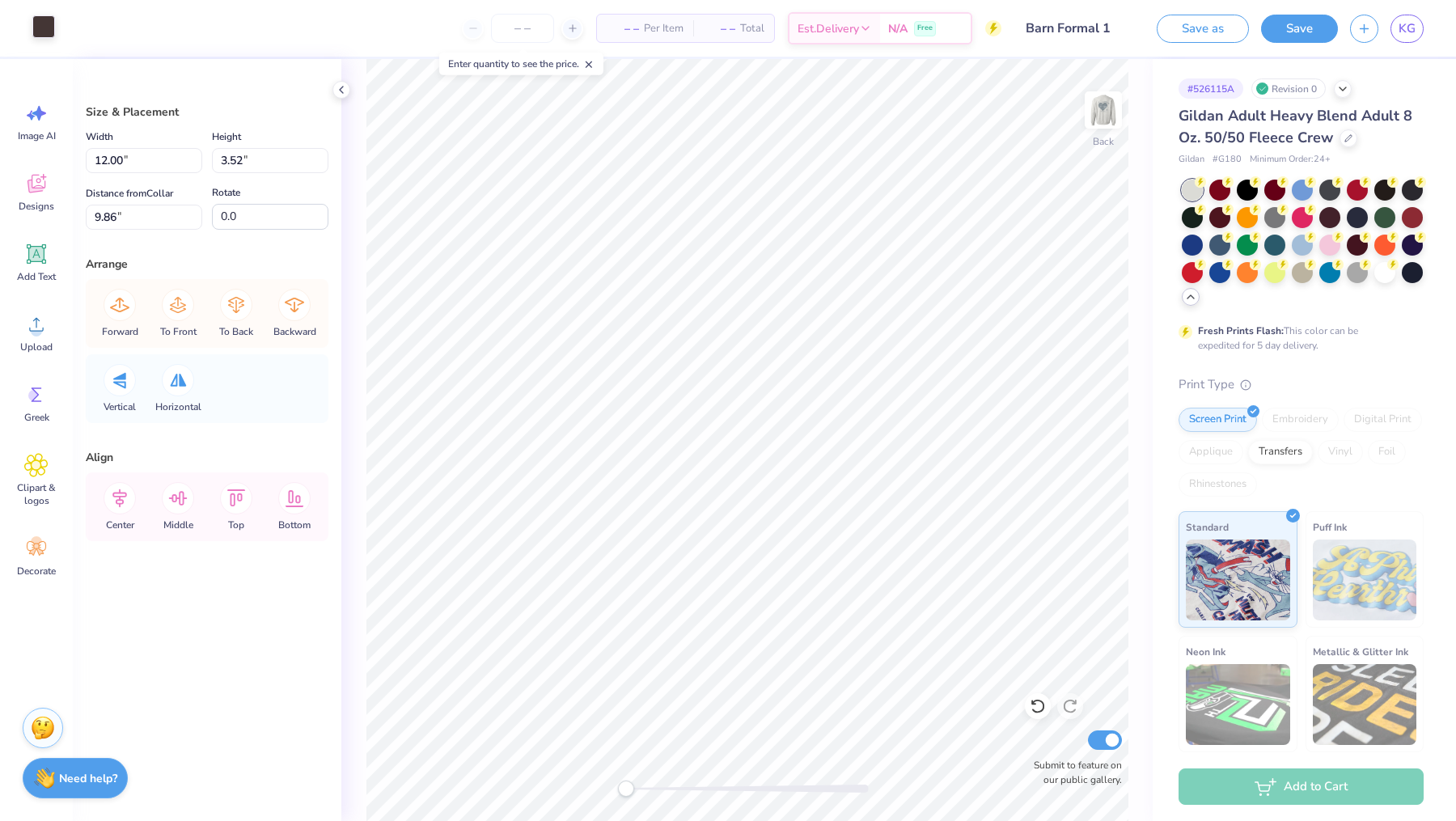
click at [44, 29] on div at bounding box center [43, 26] width 22 height 22
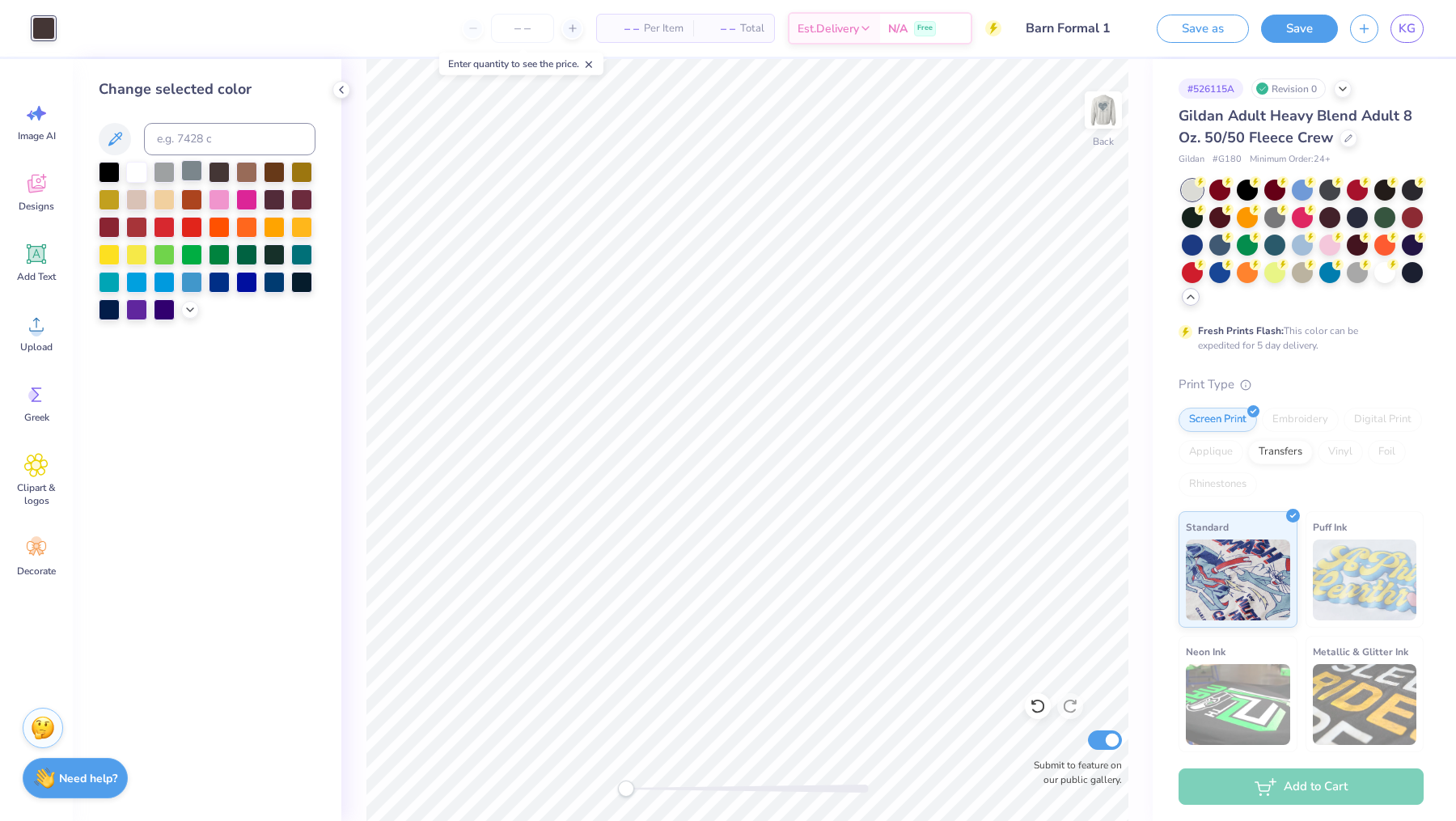
click at [193, 173] on div at bounding box center [192, 171] width 21 height 21
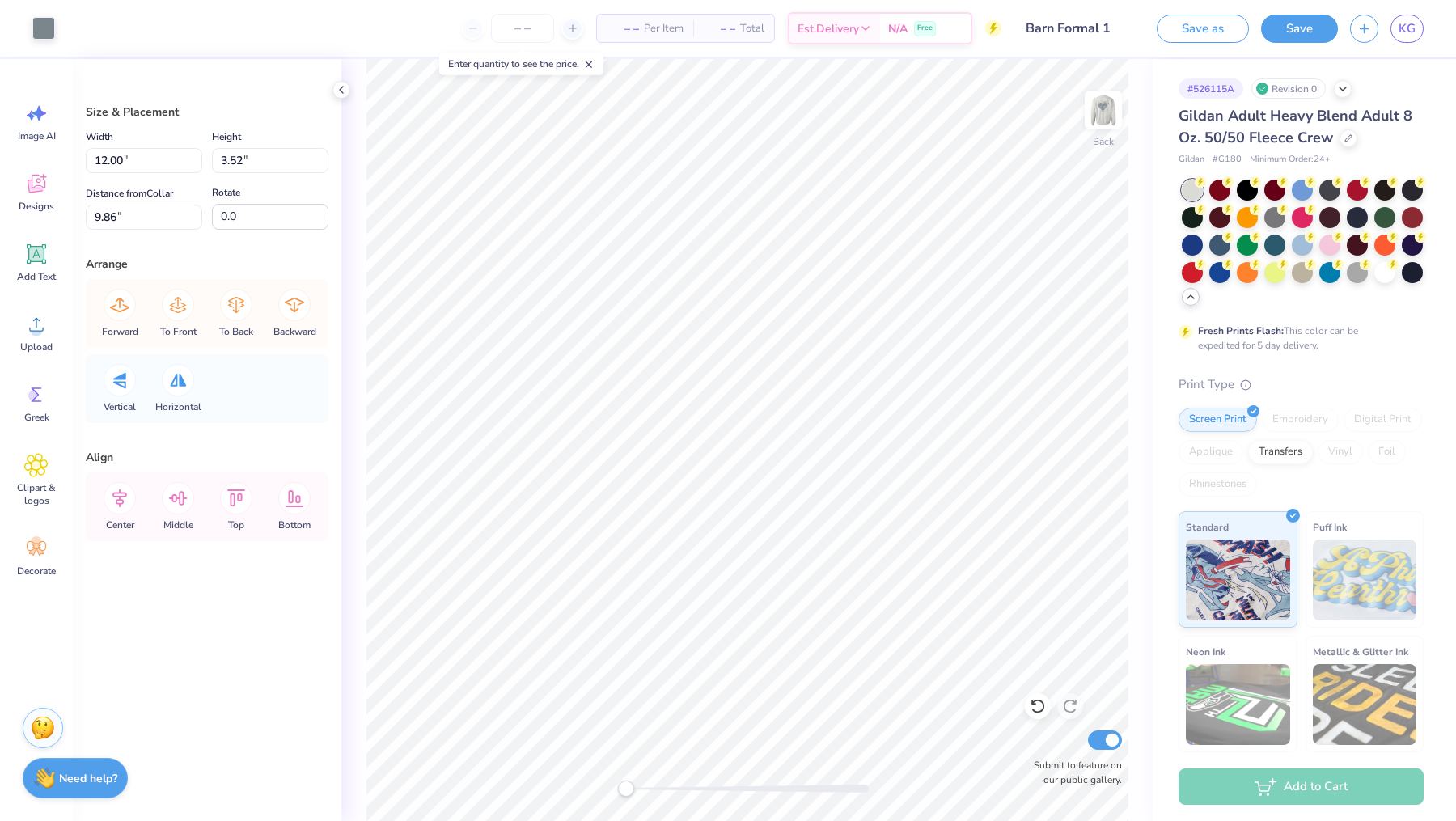
type input "7.39"
type input "2.17"
type input "11.20"
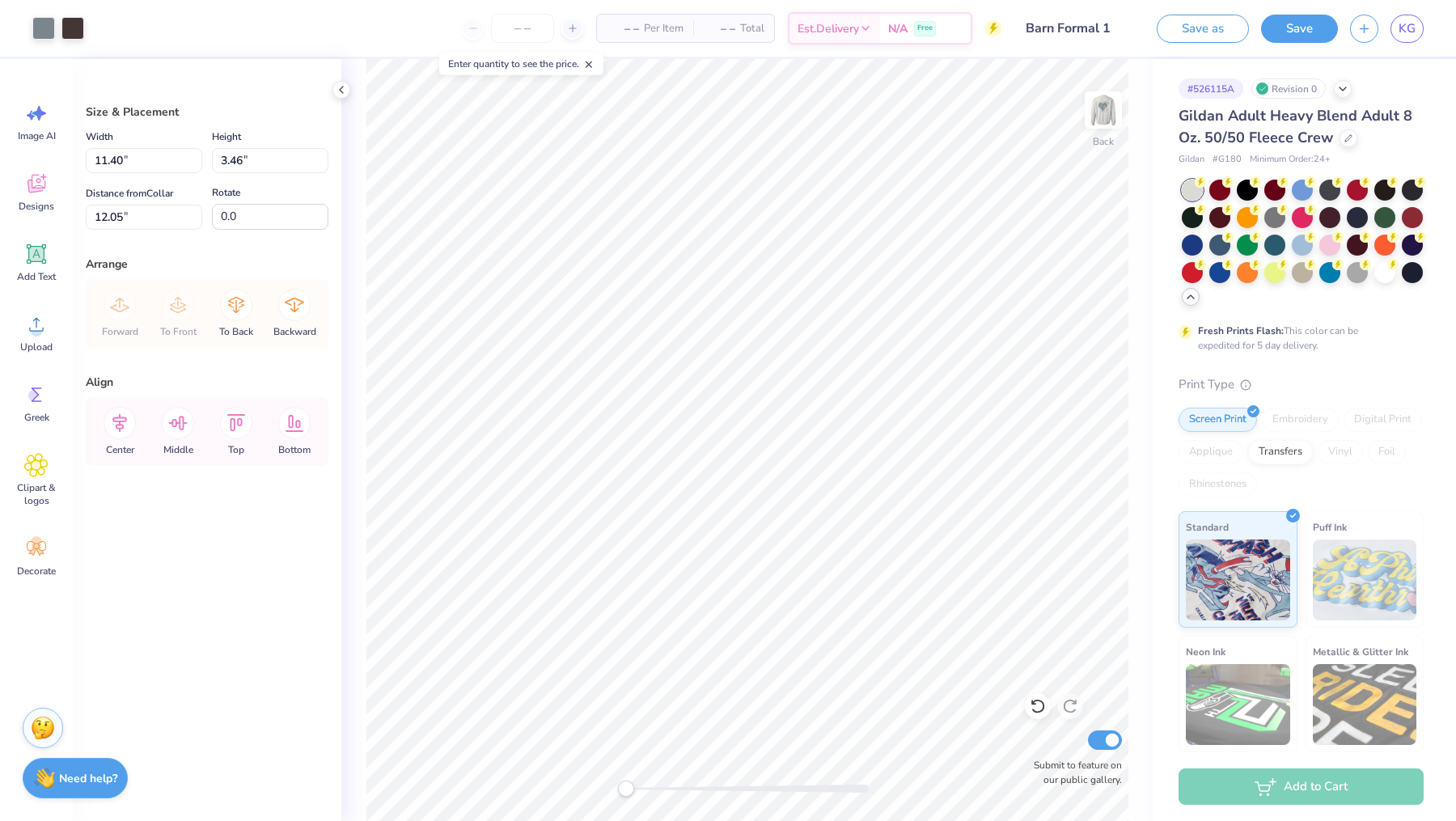
type input "12.05"
type input "3.31"
type input "2.48"
type input "5.40"
type input "4.27"
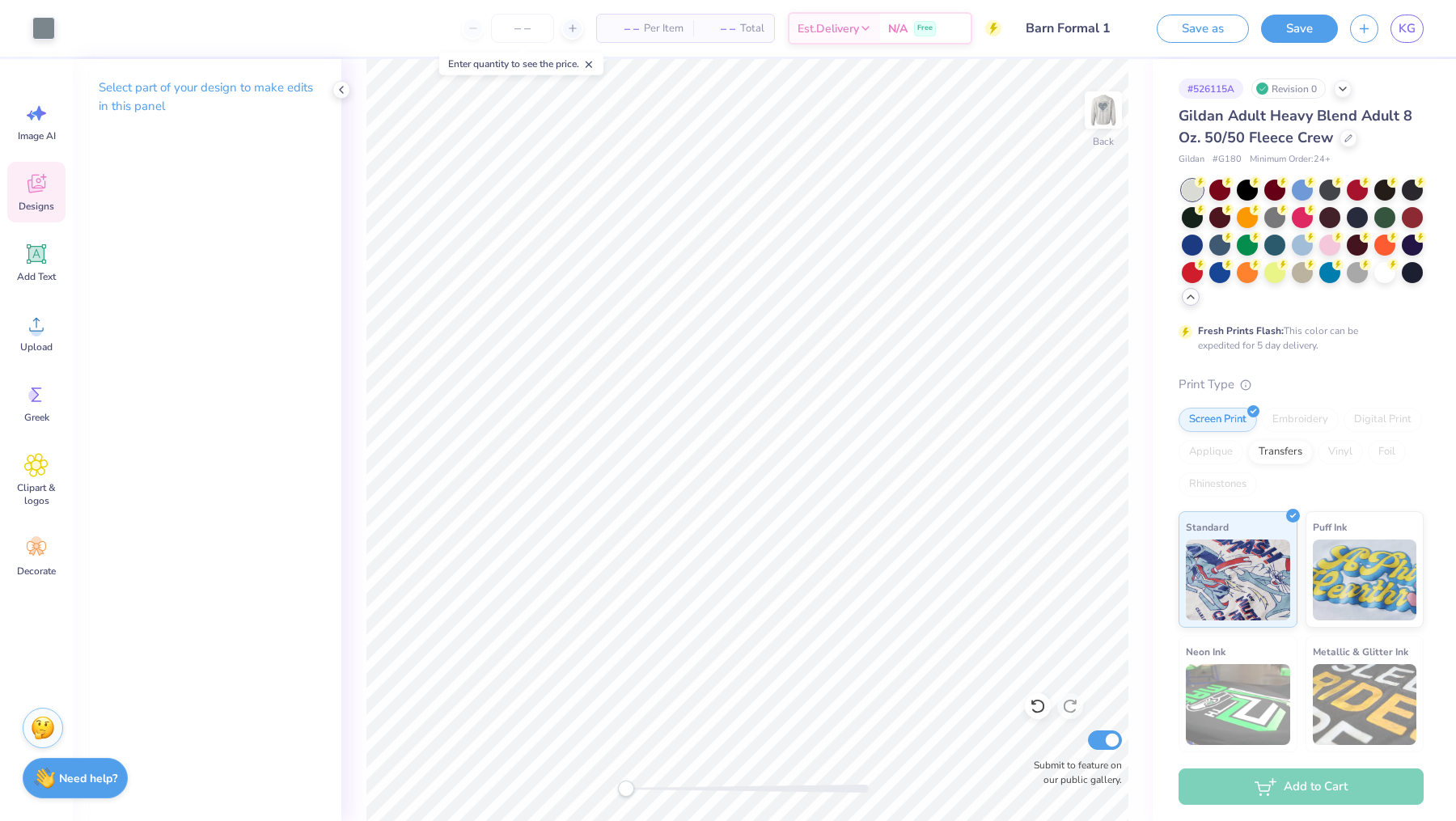
click at [28, 192] on icon at bounding box center [36, 183] width 24 height 24
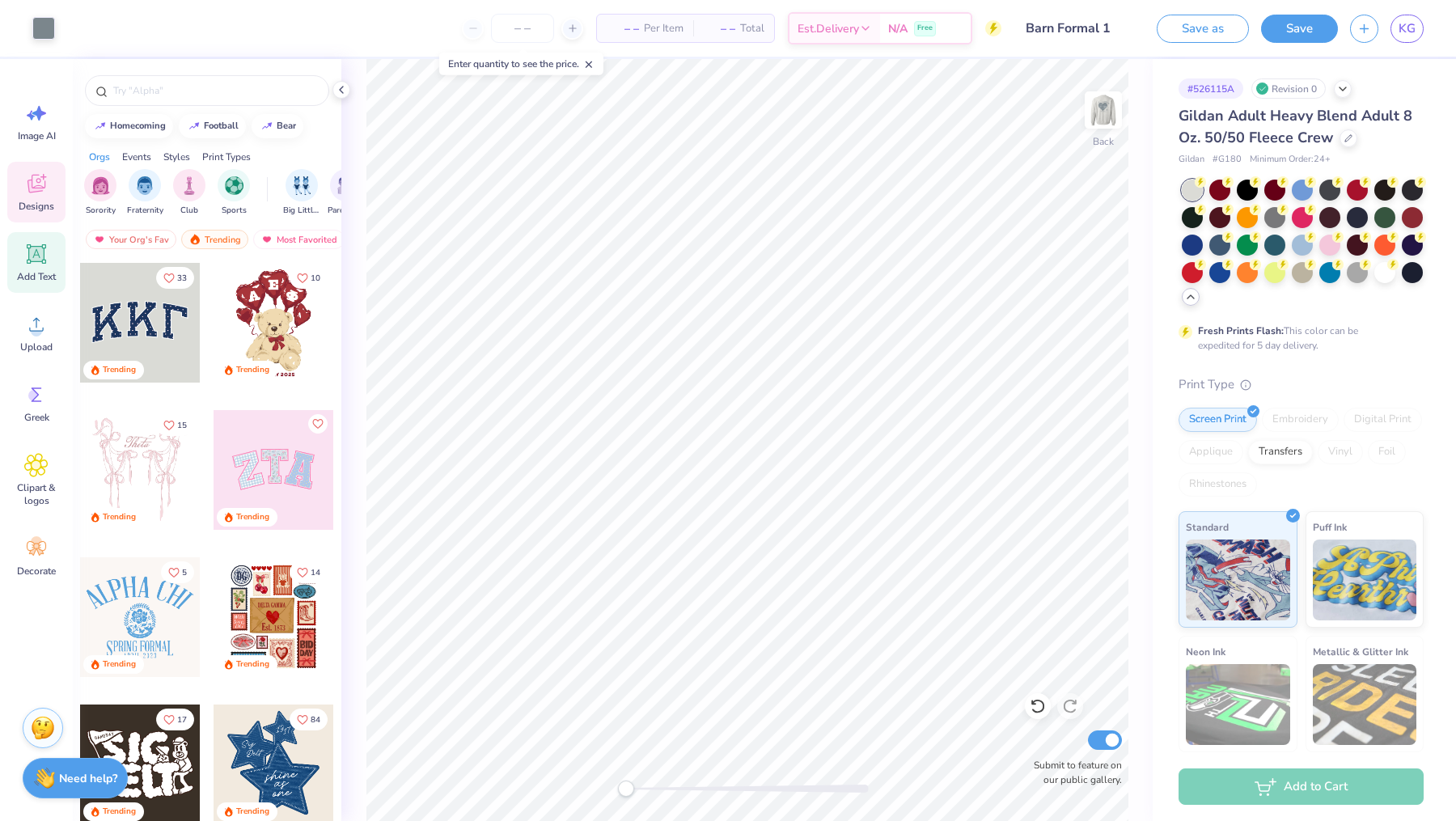
click at [41, 256] on icon at bounding box center [37, 254] width 15 height 15
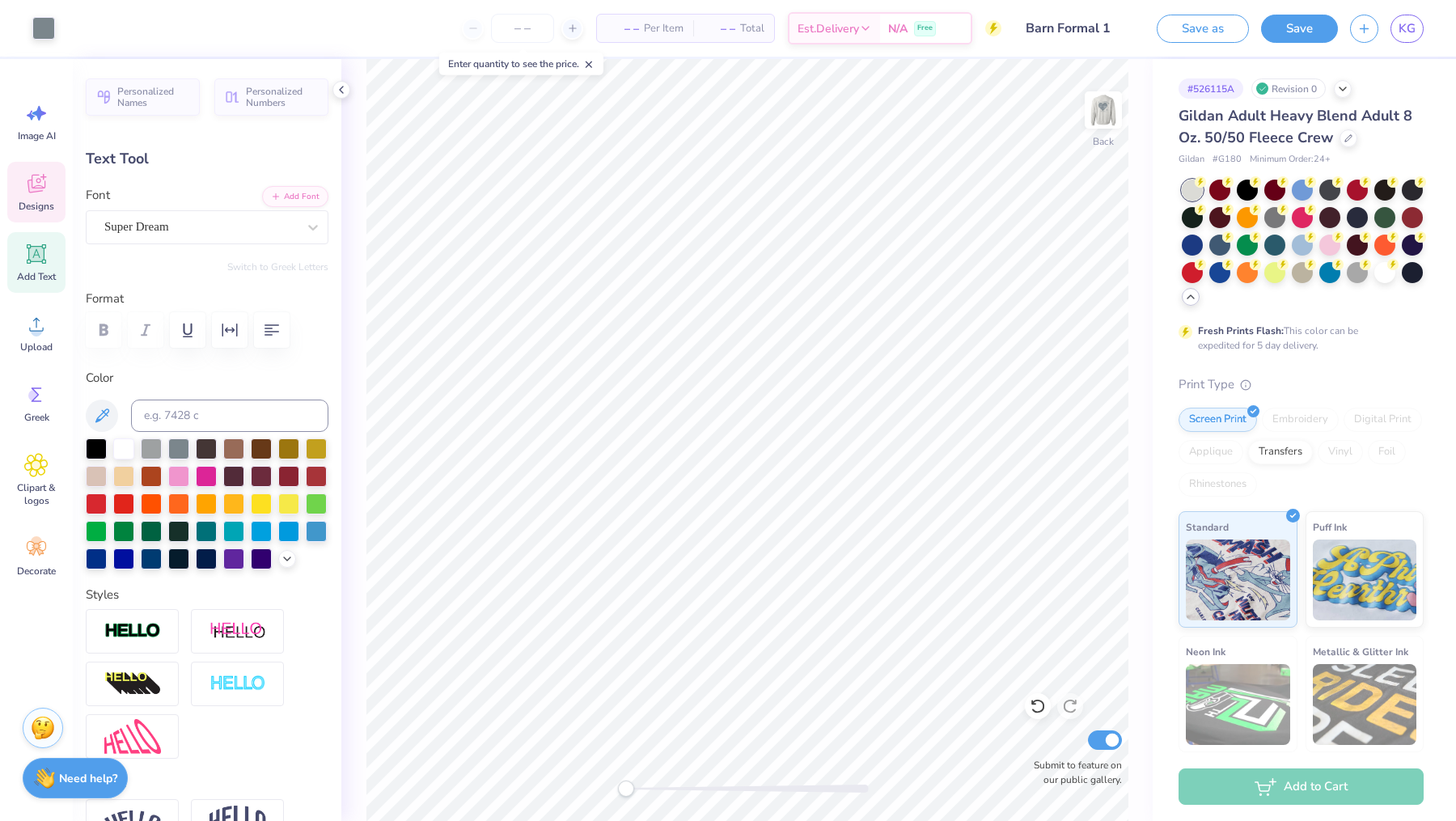
click at [33, 182] on icon at bounding box center [36, 183] width 24 height 24
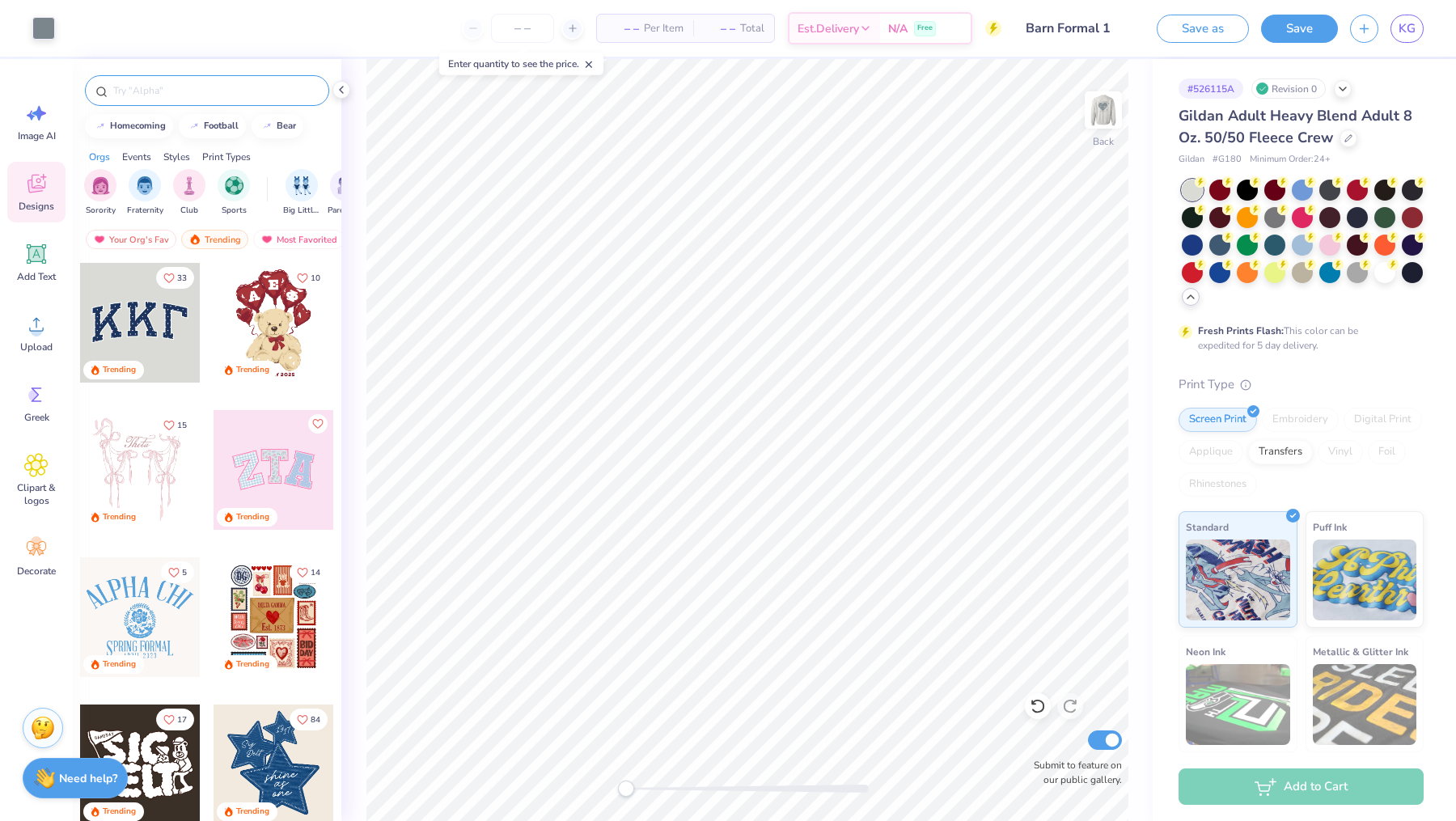
click at [159, 82] on input "text" at bounding box center [215, 90] width 207 height 16
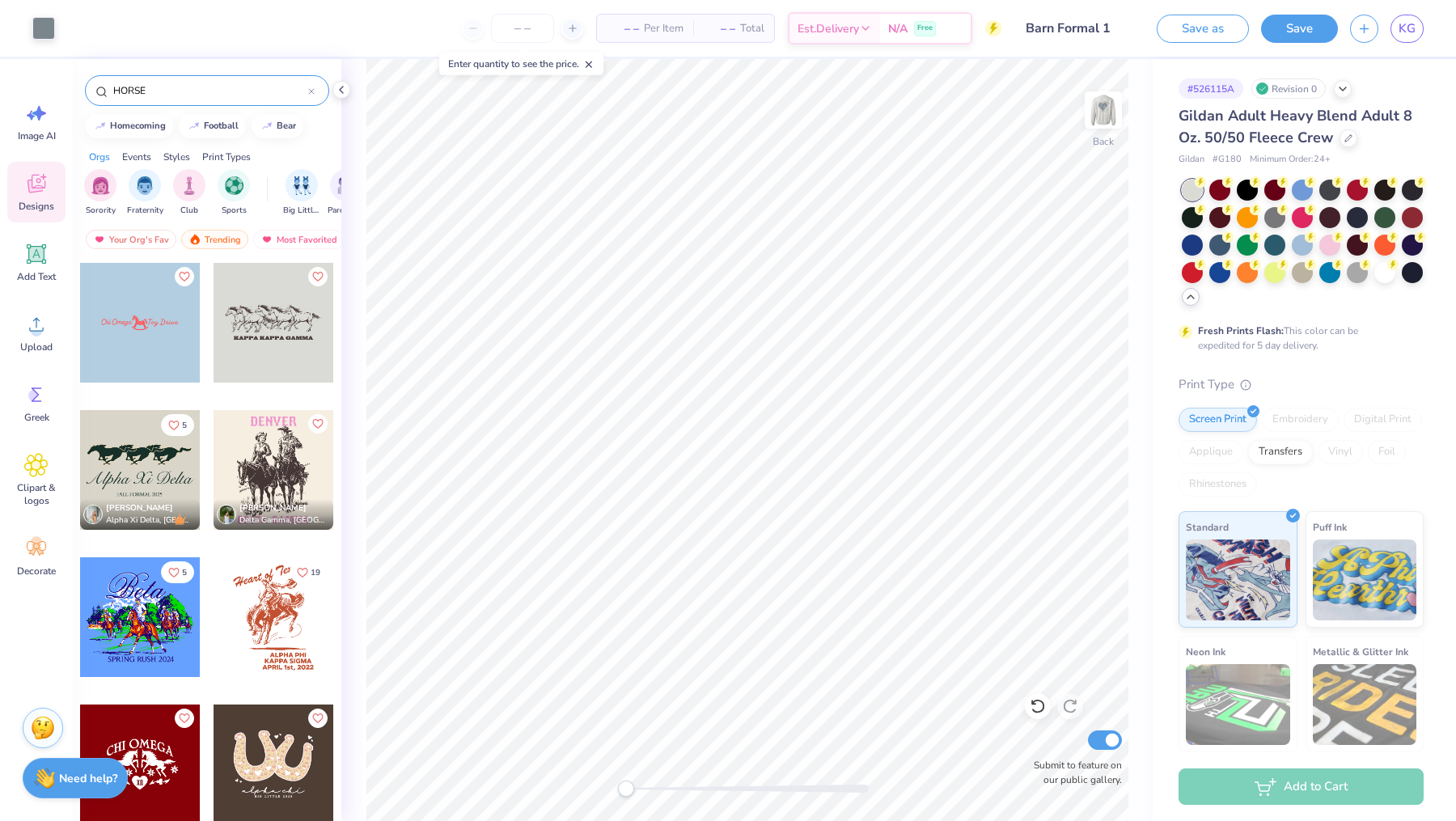
type input "HORSE"
click at [250, 337] on div at bounding box center [274, 323] width 120 height 120
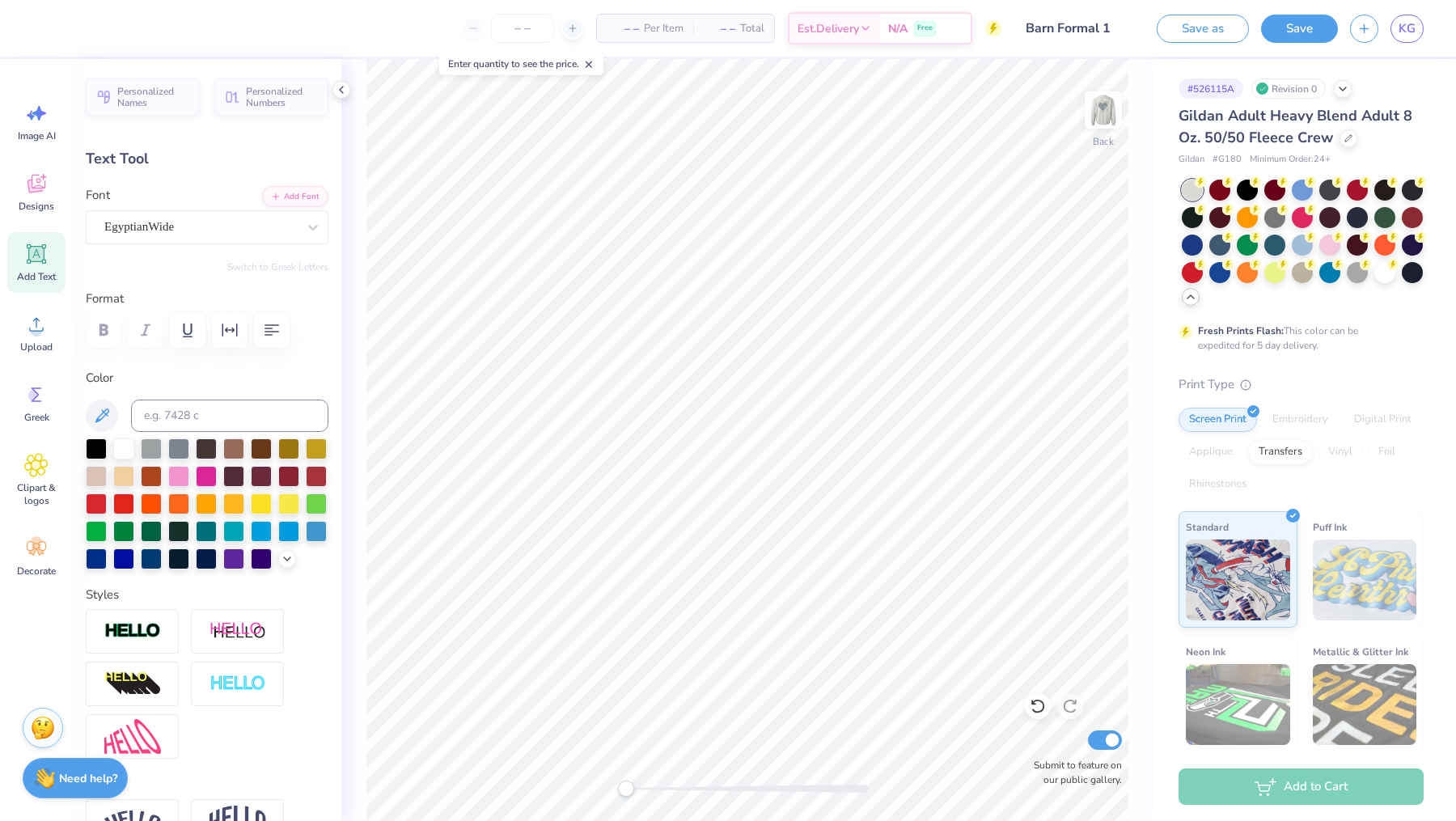
scroll to position [0, 0]
type input "10.19"
type input "1.22"
type input "3.66"
type input "0.0"
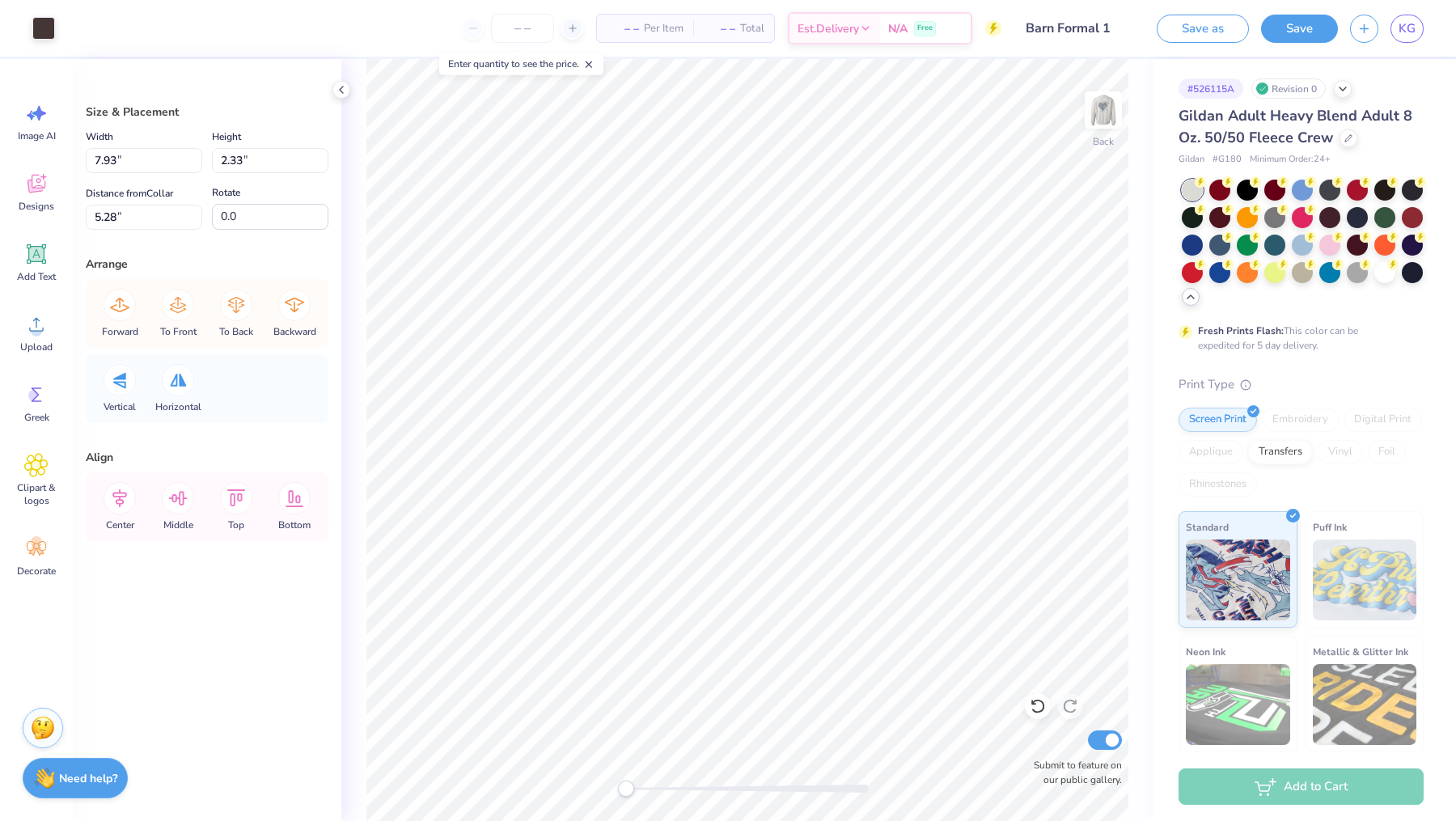
click at [42, 40] on div "Art colors" at bounding box center [28, 28] width 55 height 56
click at [42, 26] on div at bounding box center [43, 26] width 22 height 22
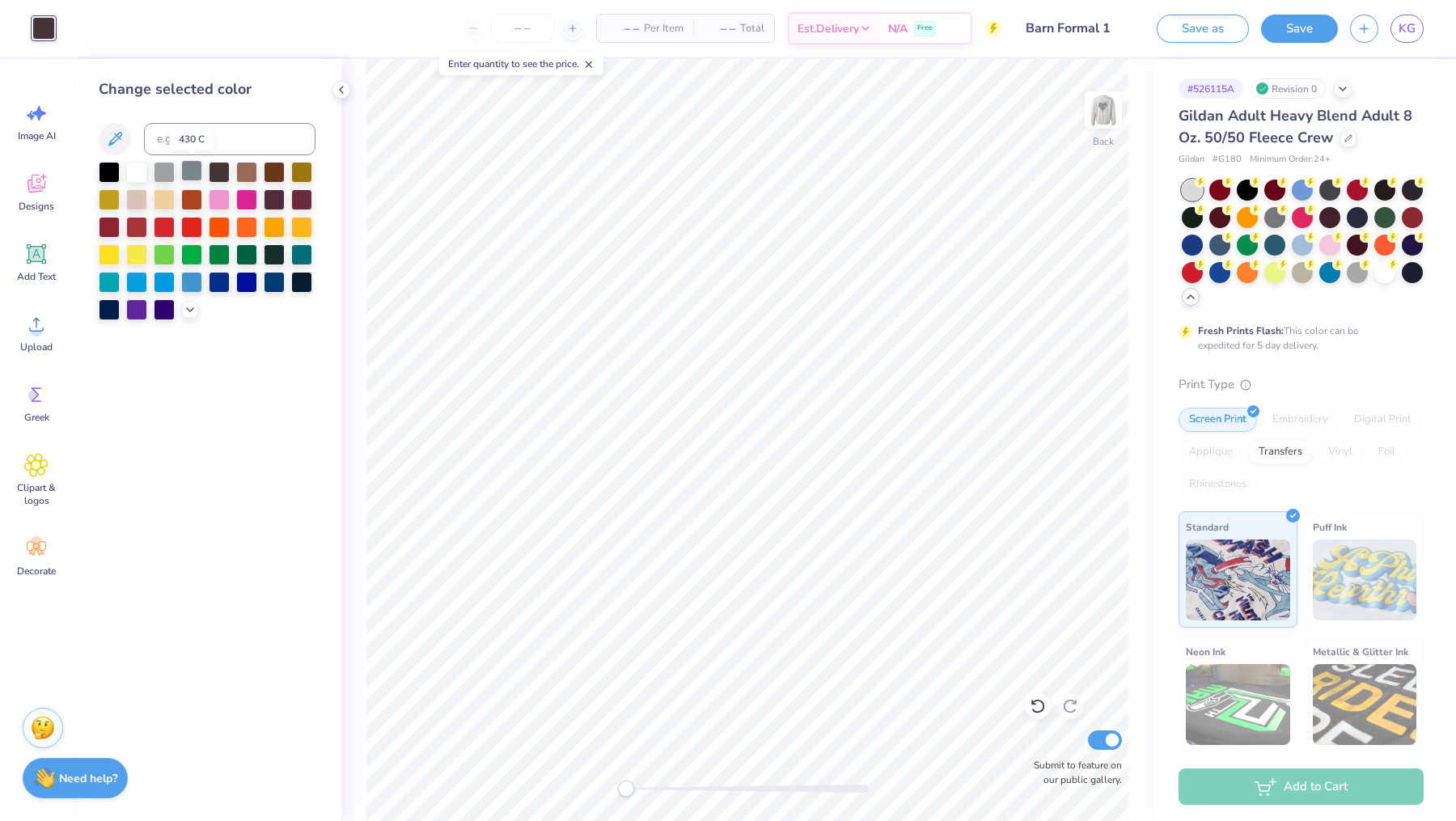
click at [191, 174] on div at bounding box center [192, 171] width 21 height 21
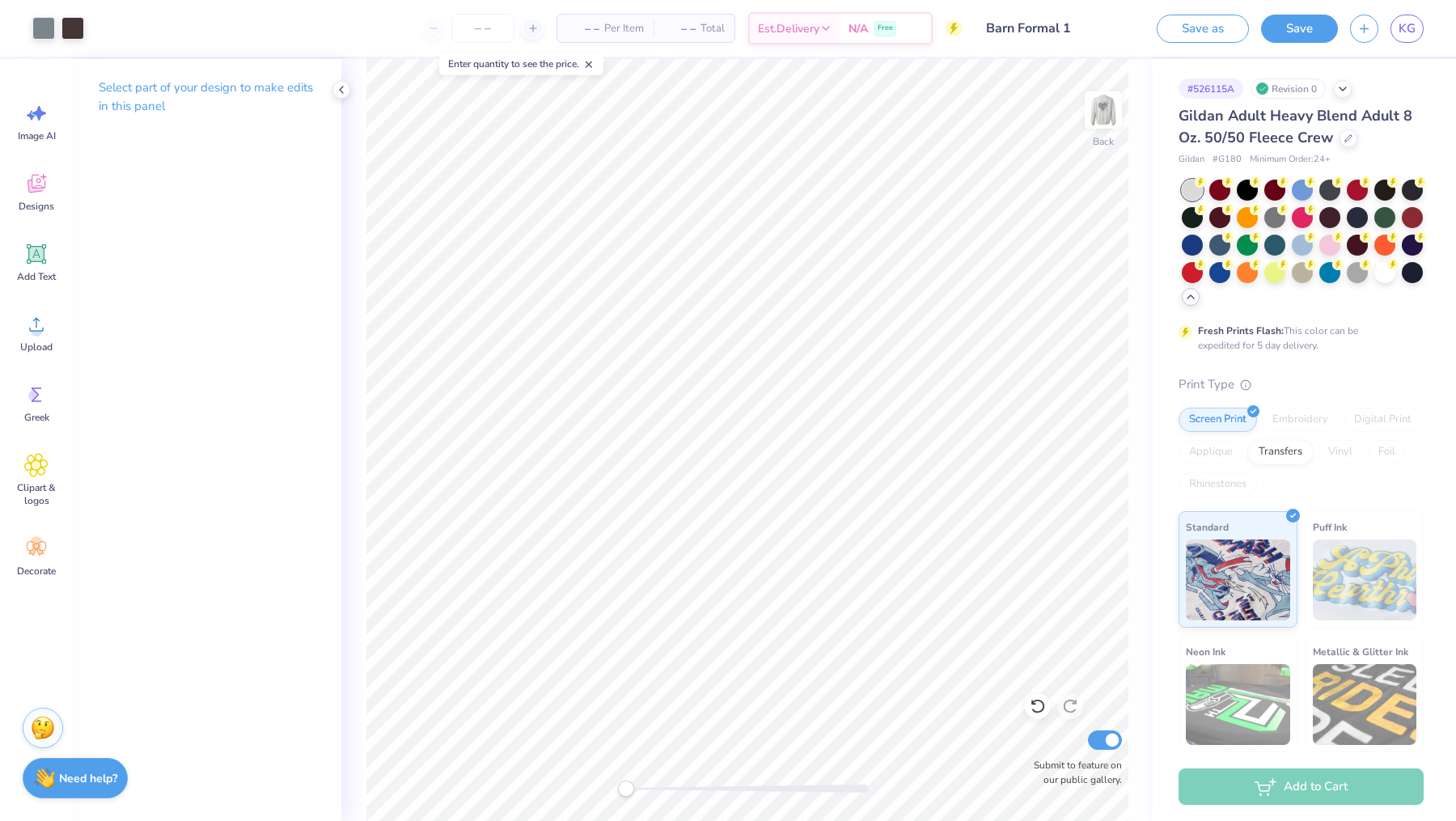
click at [1115, 28] on input "Barn Formal 1" at bounding box center [1053, 29] width 158 height 32
click at [1078, 29] on input "Barn Formal 1" at bounding box center [1053, 29] width 158 height 32
click at [1069, 29] on input "Barn Formal 1" at bounding box center [1053, 29] width 158 height 32
click at [1226, 26] on button "Save as" at bounding box center [1203, 27] width 92 height 29
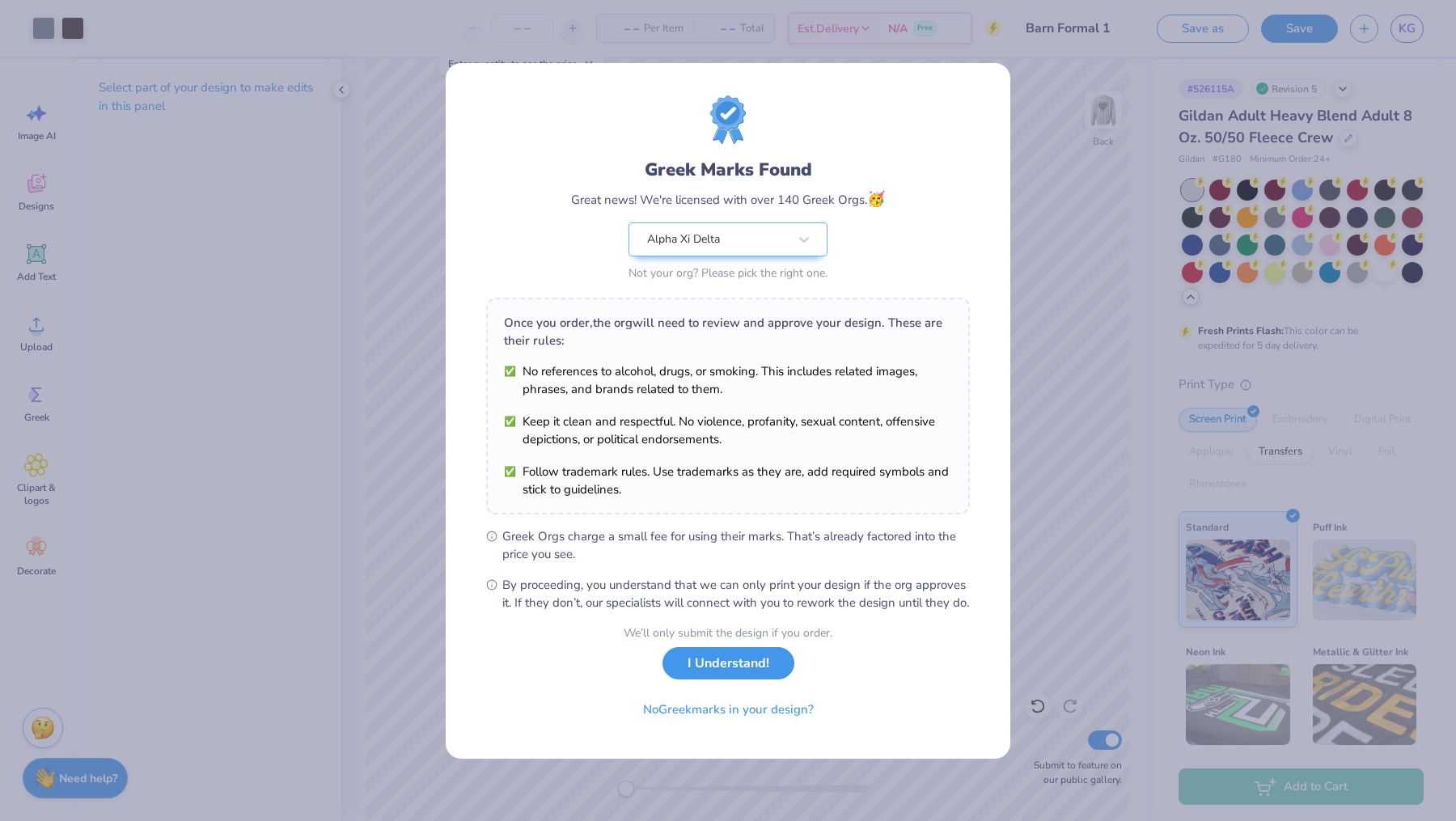
click at [765, 676] on button "I Understand!" at bounding box center [728, 663] width 132 height 33
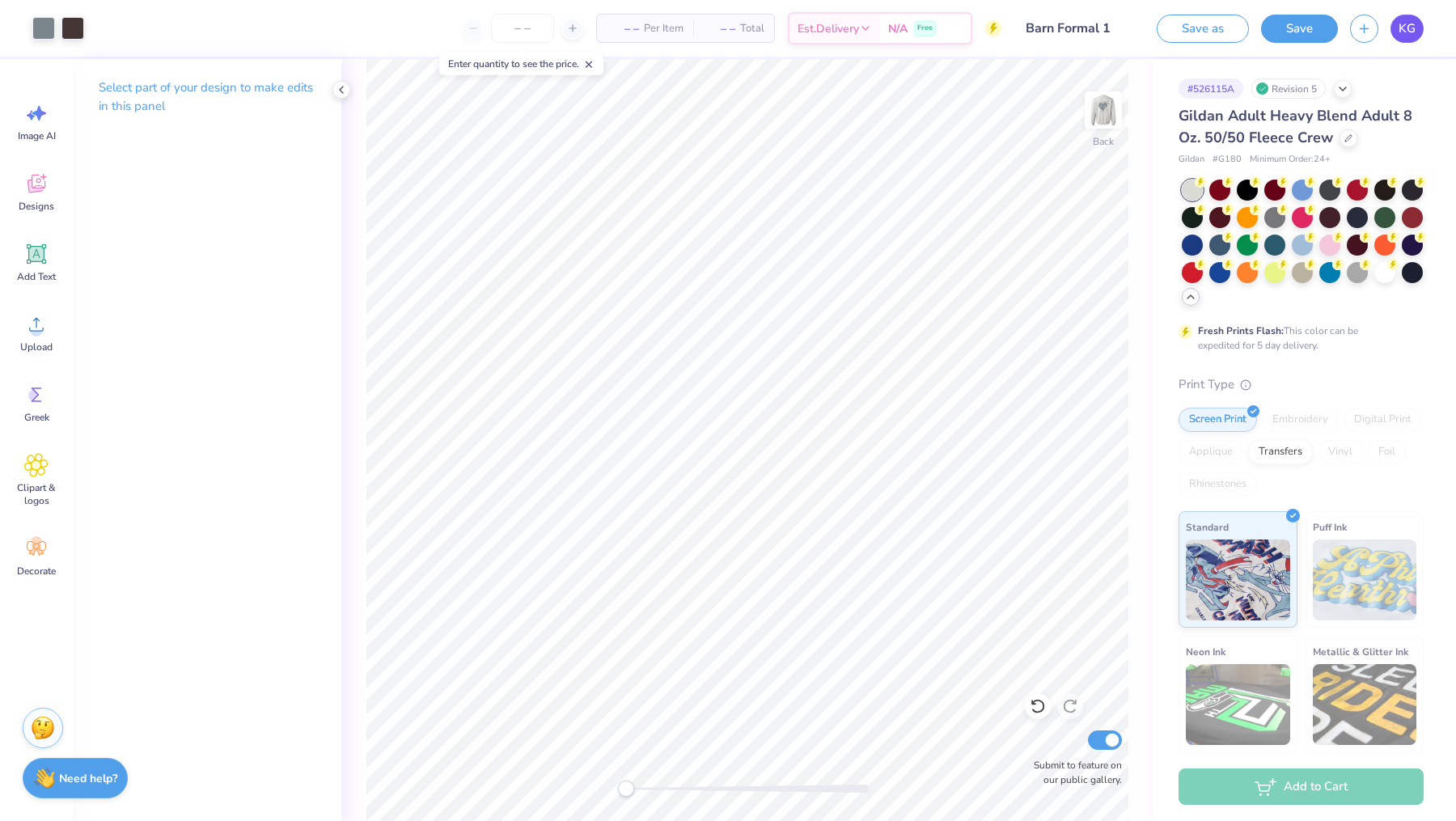
click at [1407, 29] on span "KG" at bounding box center [1407, 29] width 17 height 19
